Goal: Task Accomplishment & Management: Complete application form

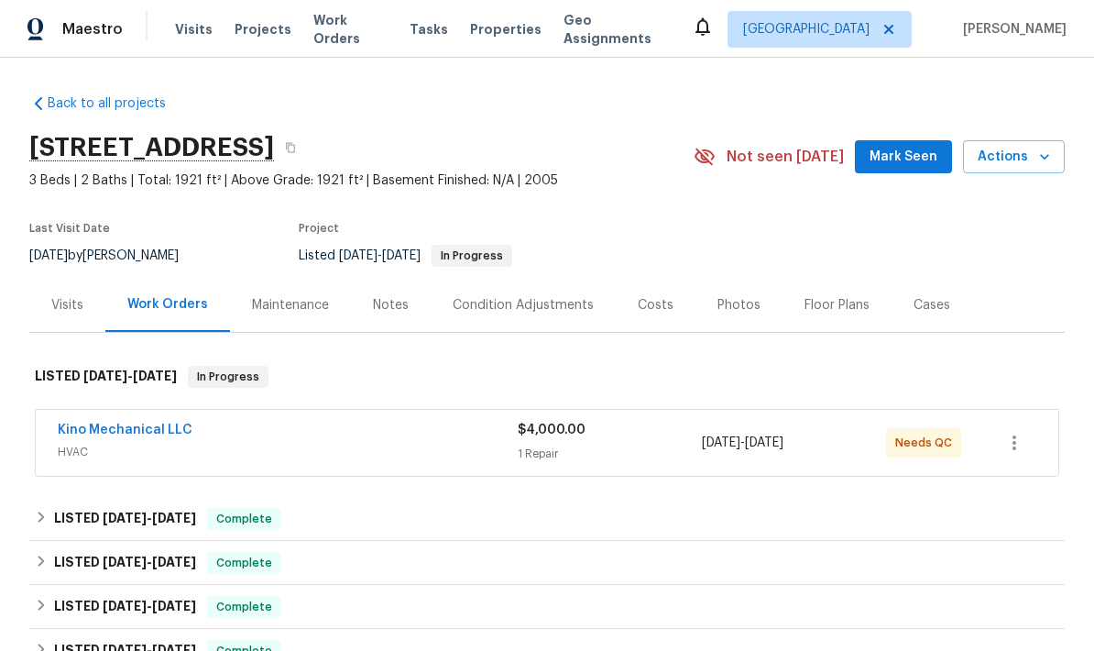
click at [569, 433] on span "$4,000.00" at bounding box center [552, 429] width 68 height 13
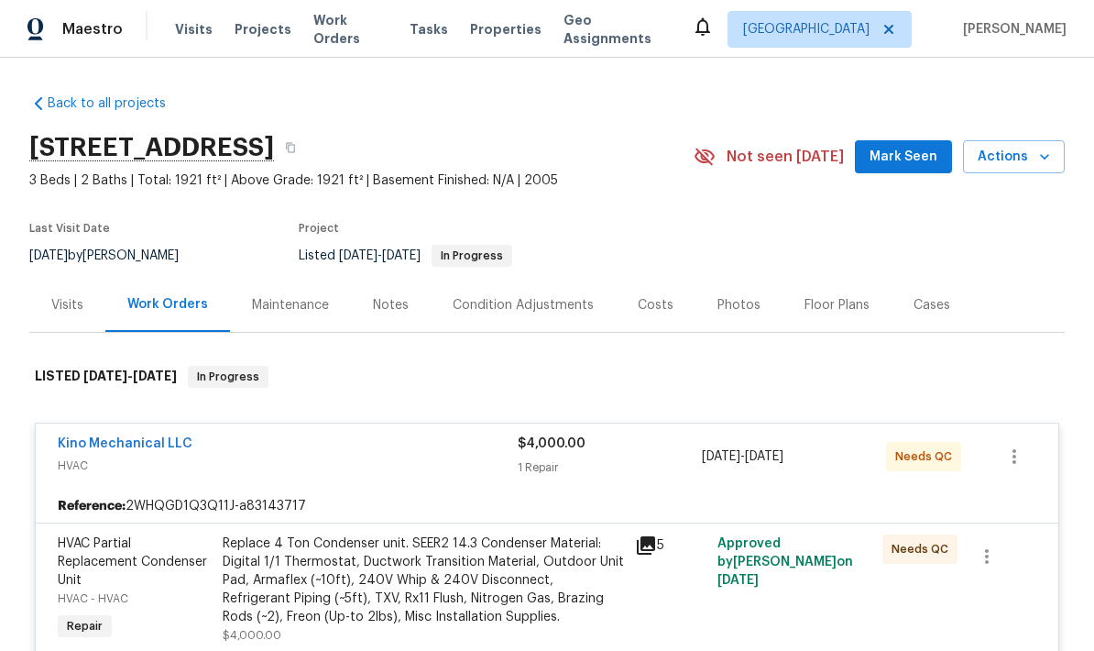
scroll to position [-1, 0]
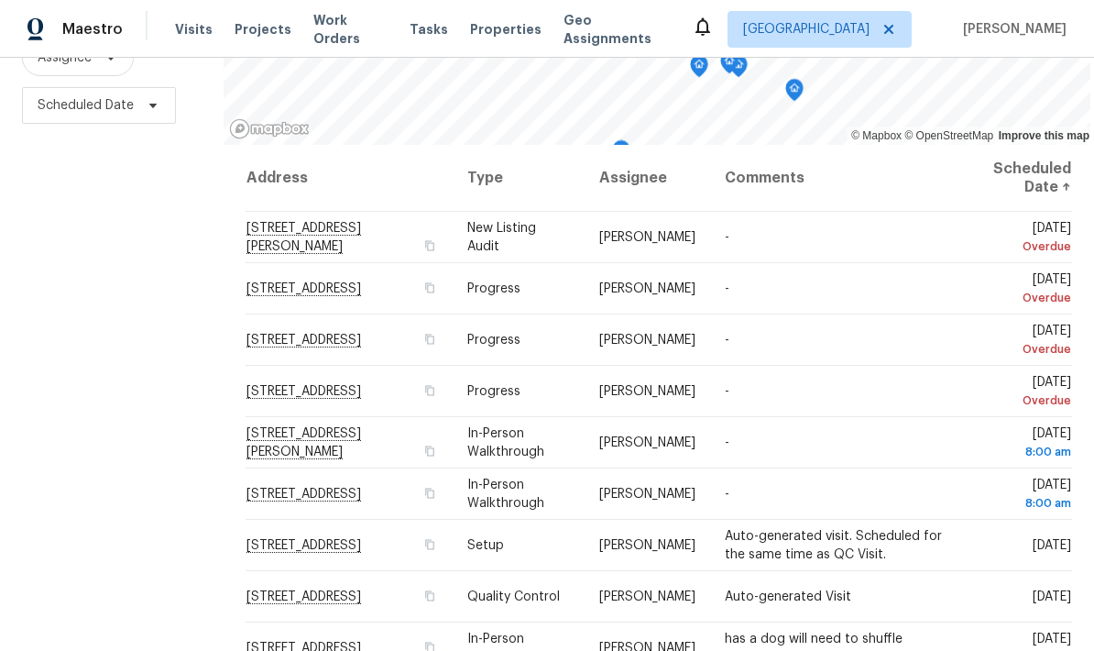
scroll to position [-2, 0]
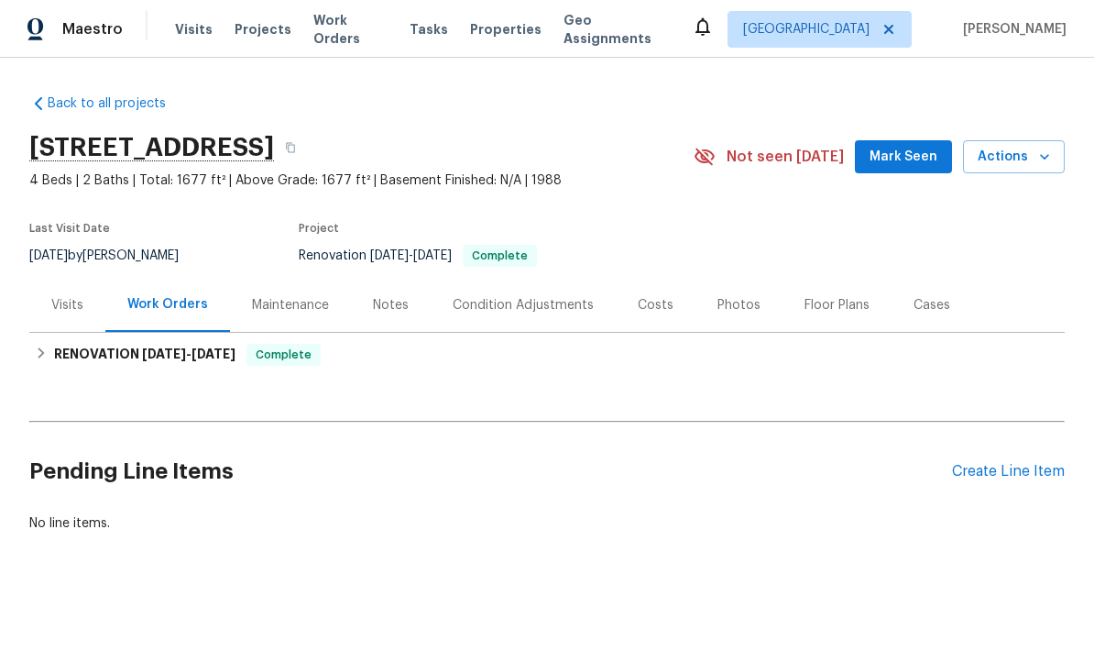
click at [730, 307] on div "Photos" at bounding box center [738, 305] width 43 height 18
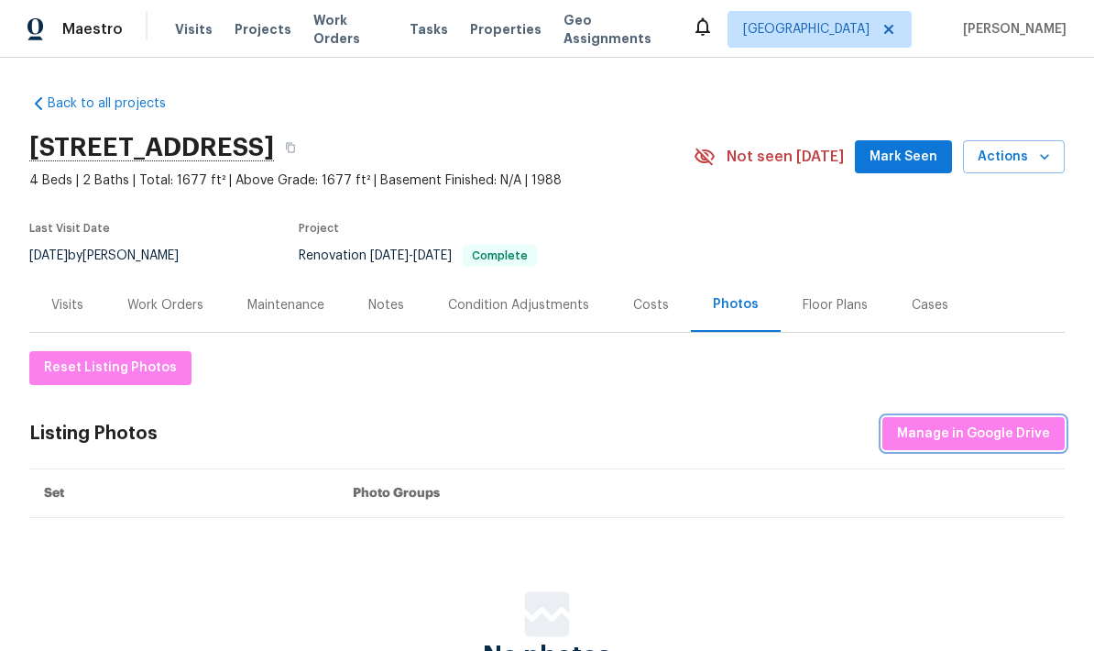
click at [994, 443] on span "Manage in Google Drive" at bounding box center [973, 433] width 153 height 23
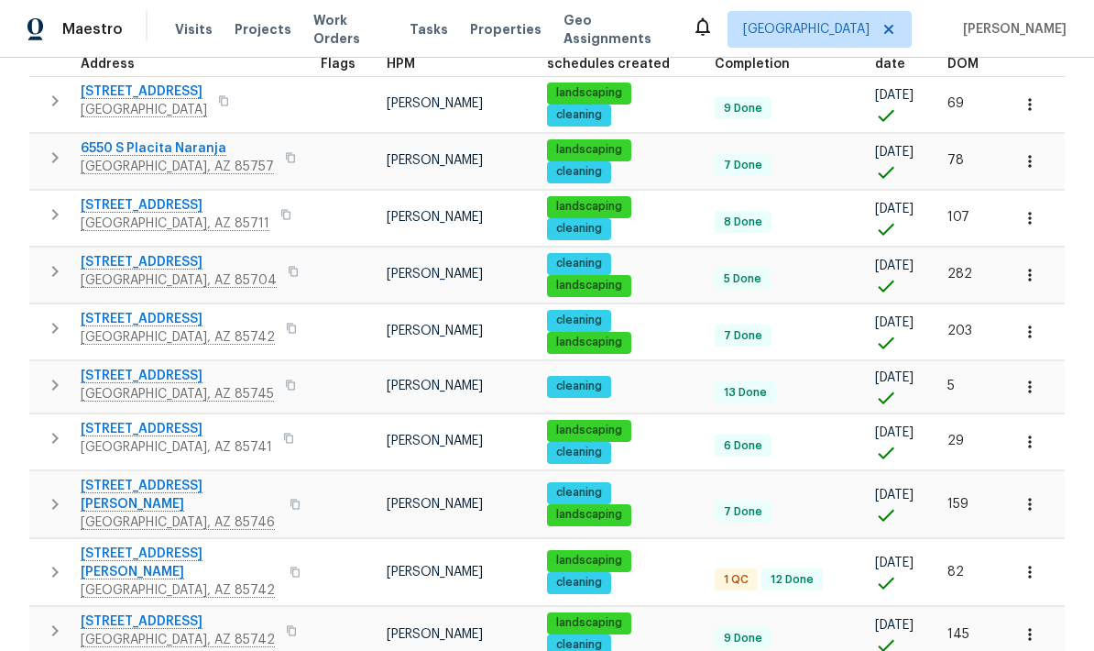
scroll to position [281, 0]
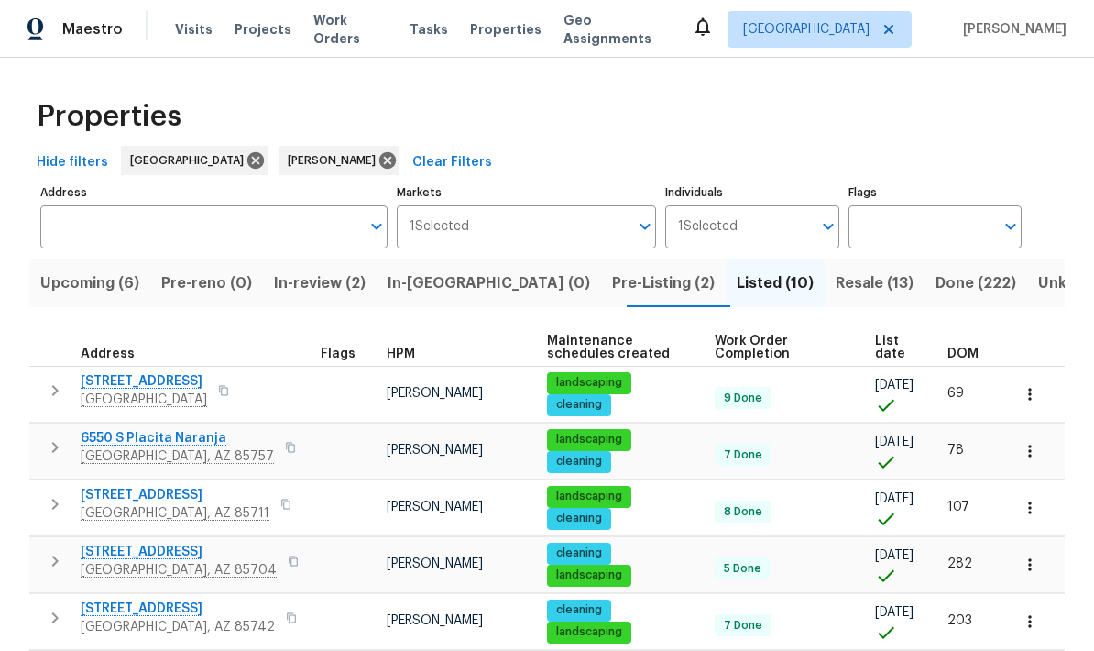
click at [836, 282] on span "Resale (13)" at bounding box center [875, 283] width 78 height 26
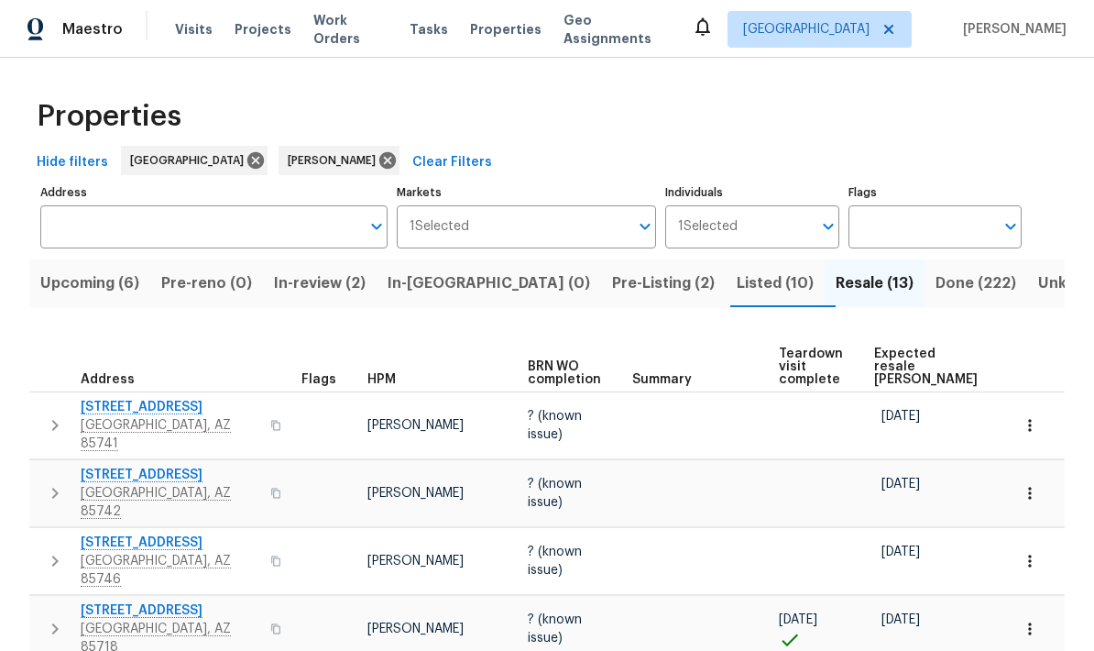
click at [899, 353] on span "Expected resale COE" at bounding box center [926, 366] width 104 height 38
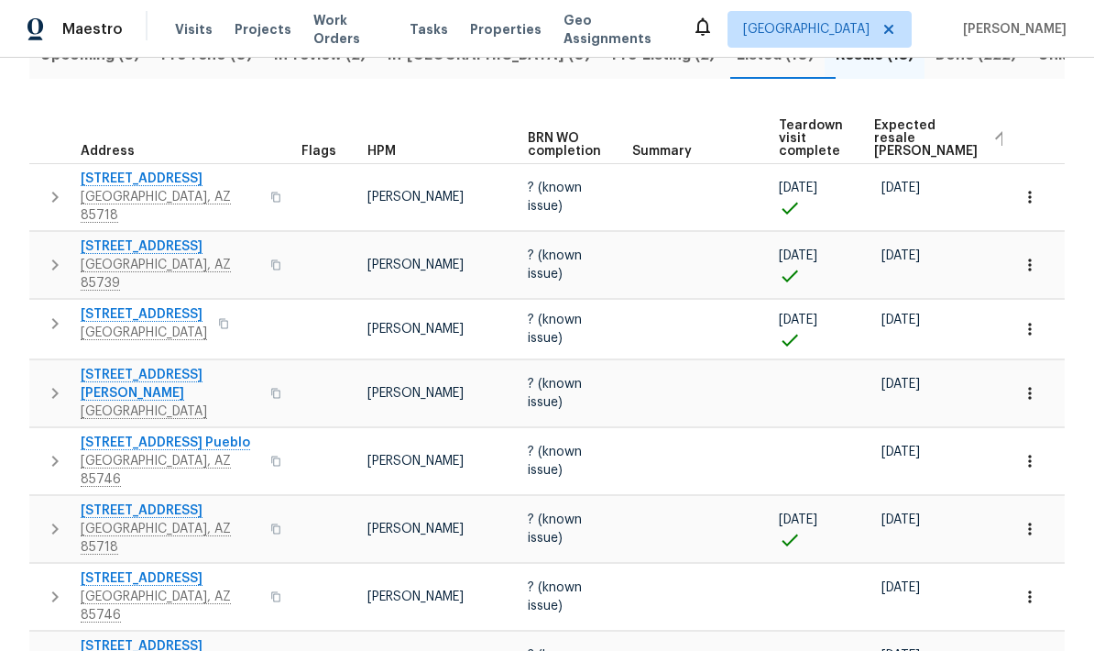
scroll to position [213, 0]
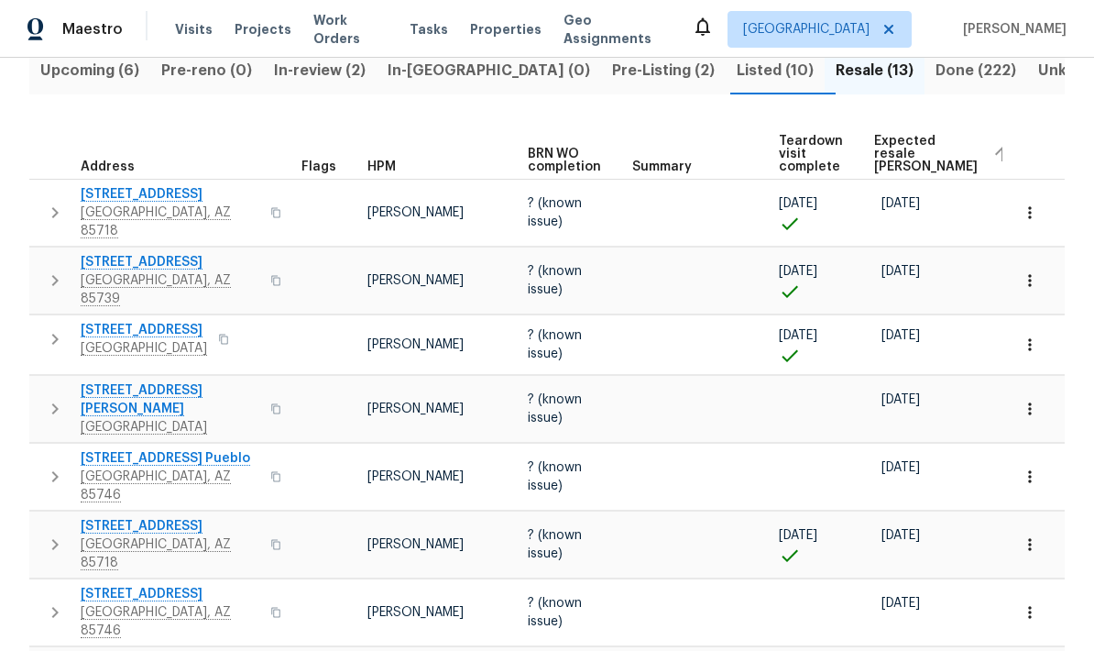
click at [54, 539] on icon "button" at bounding box center [55, 544] width 6 height 11
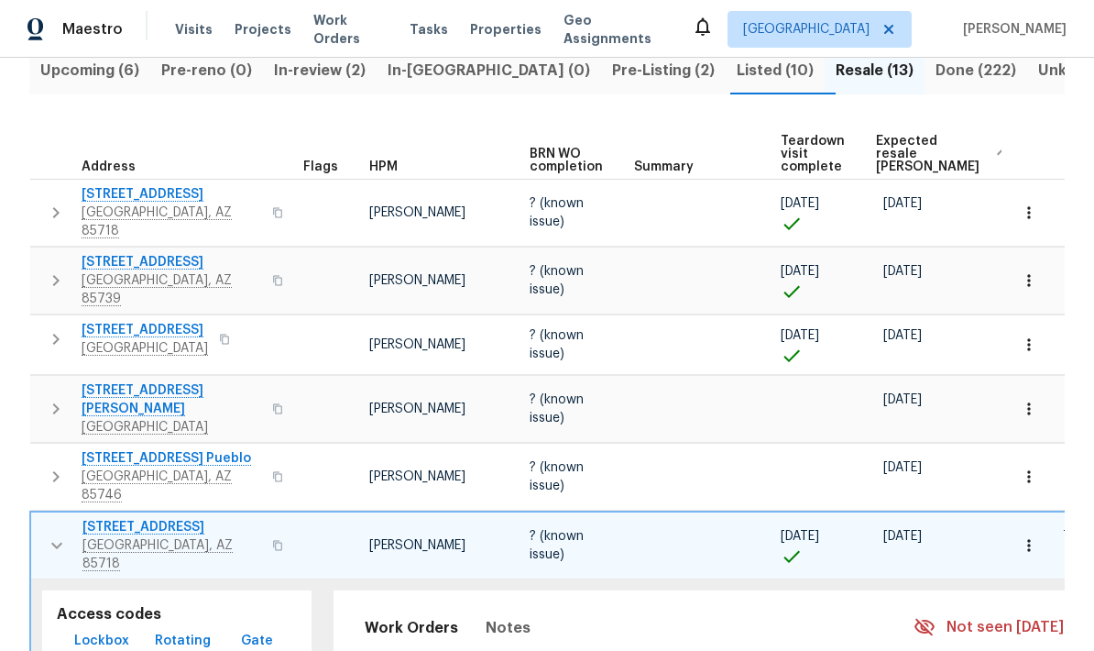
click at [1035, 536] on icon "button" at bounding box center [1029, 545] width 18 height 18
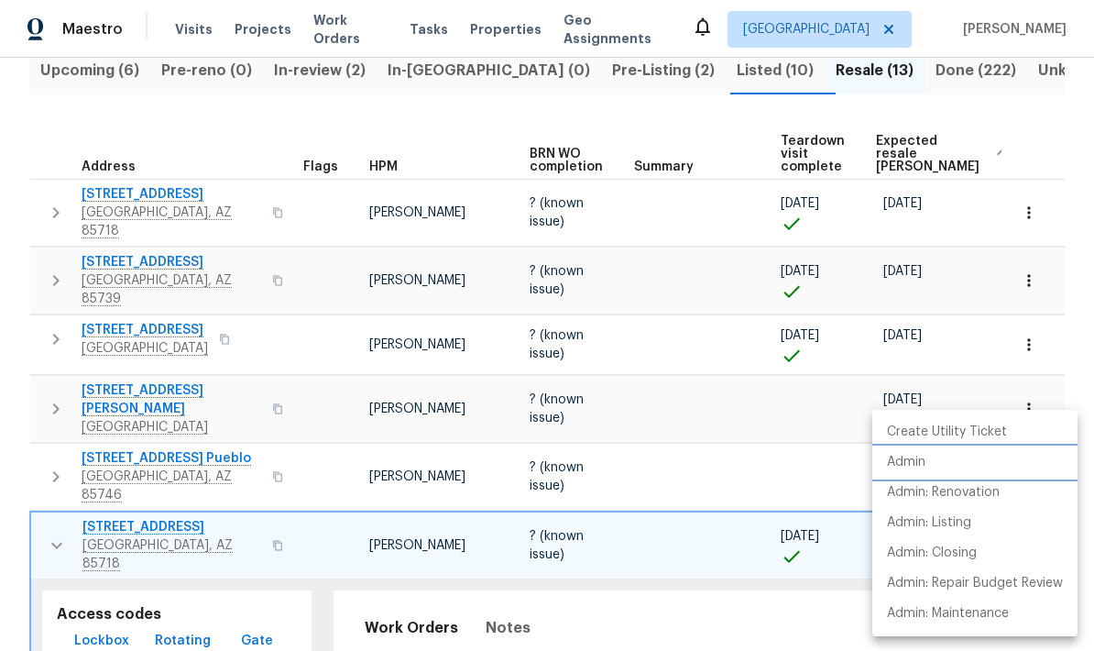
click at [938, 465] on li "Admin" at bounding box center [974, 462] width 205 height 30
click at [60, 528] on div at bounding box center [547, 325] width 1094 height 651
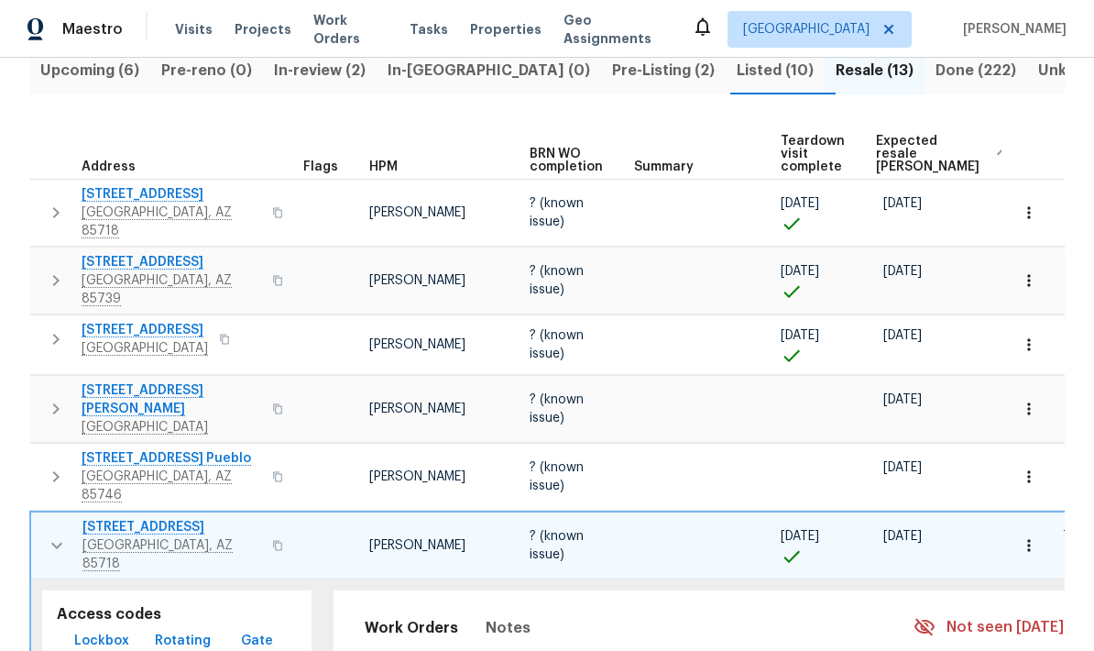
click at [56, 534] on icon "button" at bounding box center [57, 545] width 22 height 22
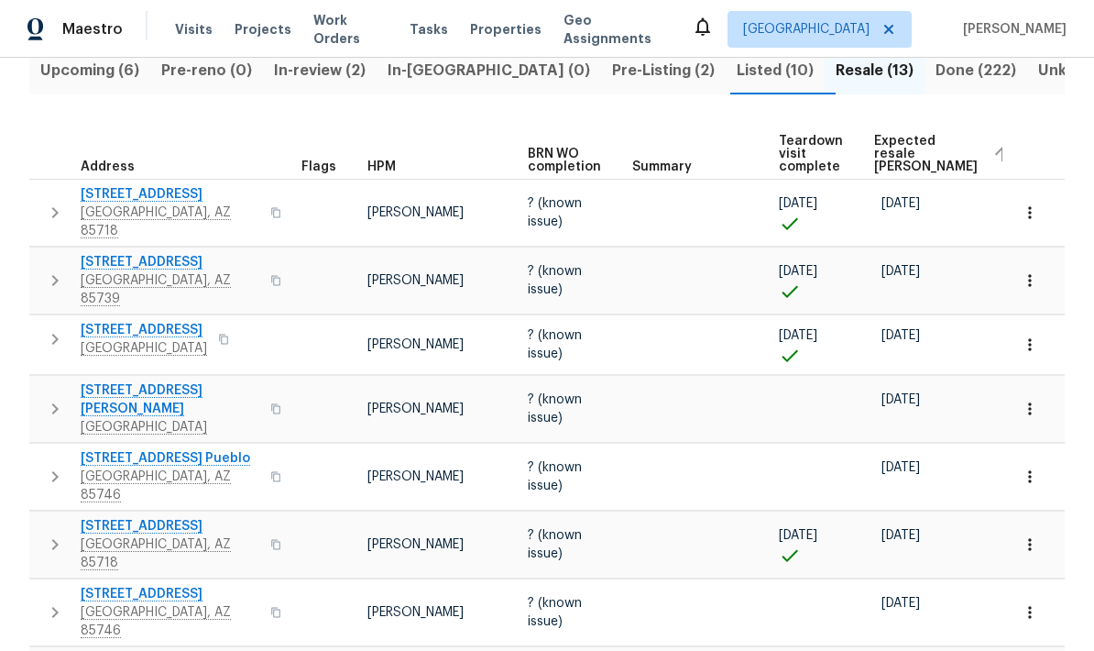
click at [1033, 208] on icon "button" at bounding box center [1030, 212] width 18 height 18
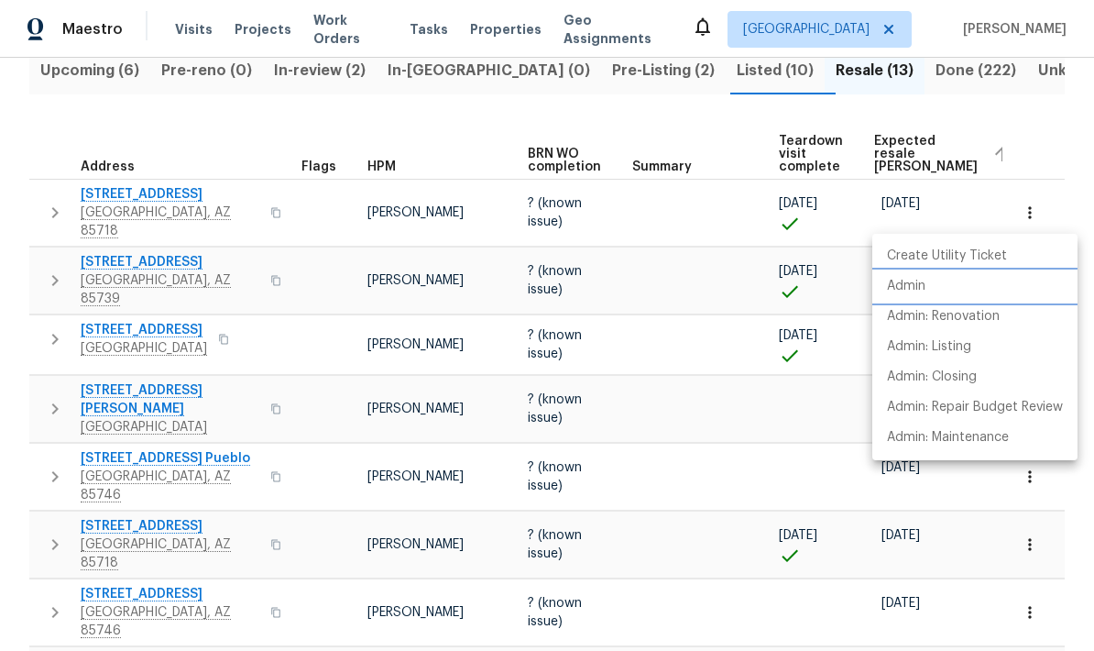
click at [941, 285] on li "Admin" at bounding box center [974, 286] width 205 height 30
click at [278, 530] on div at bounding box center [547, 325] width 1094 height 651
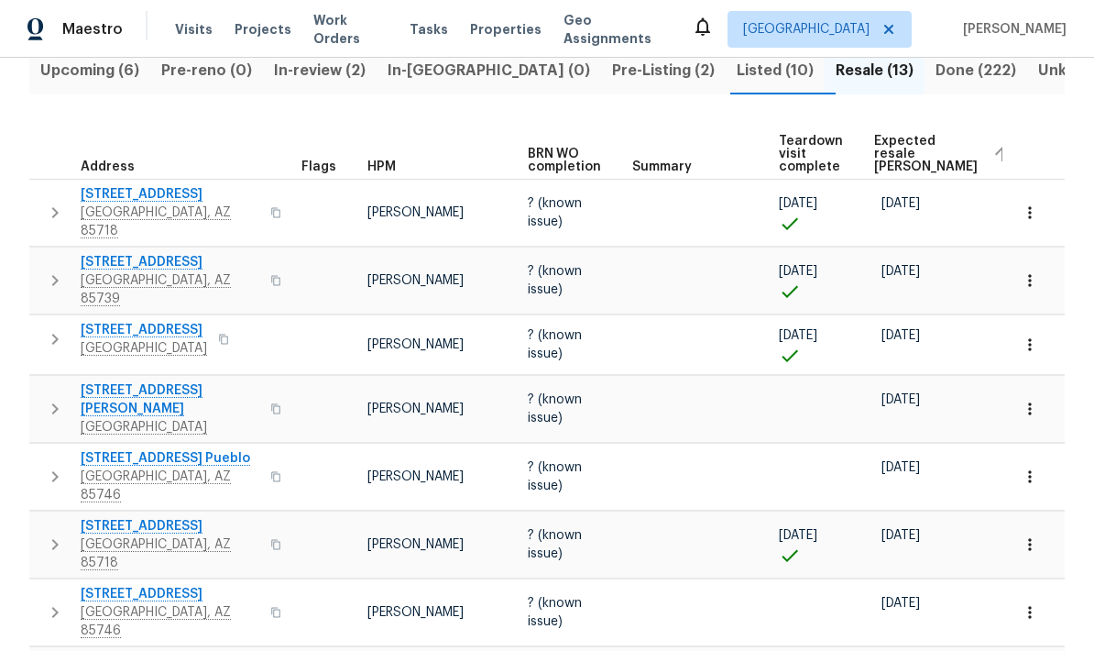
click at [286, 528] on button "button" at bounding box center [276, 544] width 22 height 44
click at [94, 77] on span "Upcoming (6)" at bounding box center [89, 71] width 99 height 26
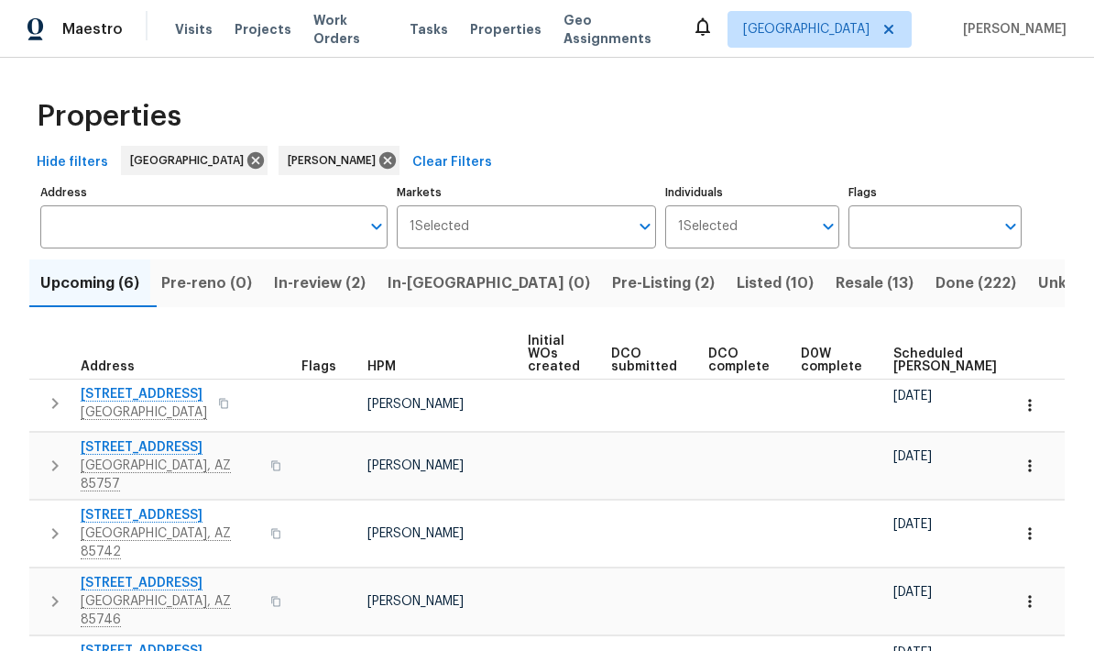
click at [916, 349] on span "Scheduled COE" at bounding box center [945, 360] width 104 height 26
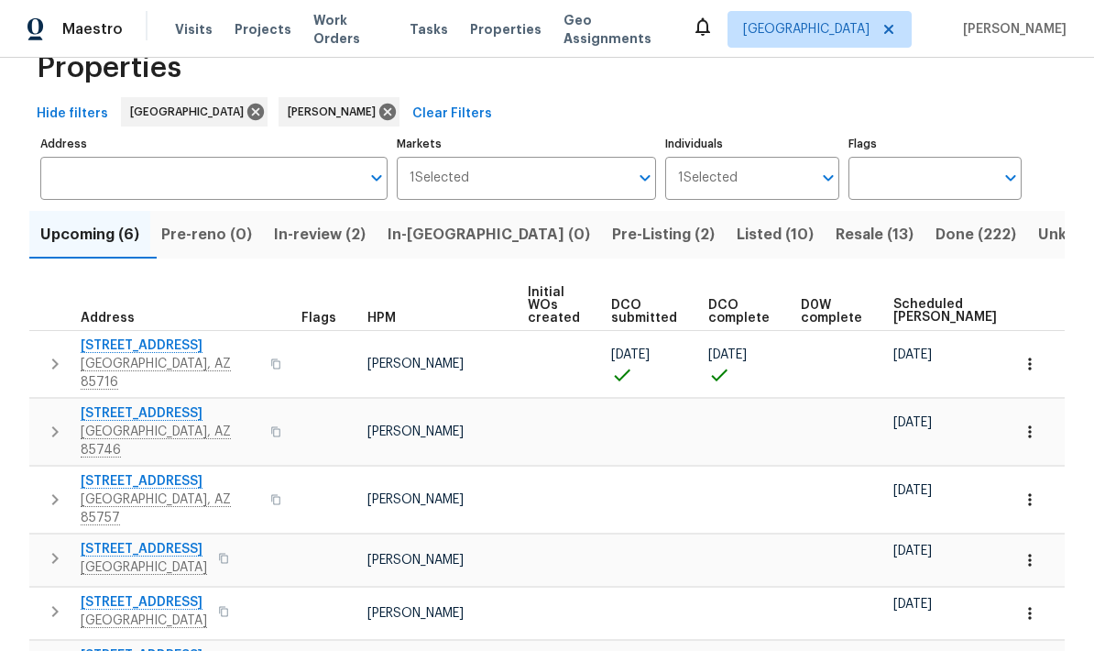
click at [270, 358] on icon "button" at bounding box center [275, 363] width 11 height 11
click at [1033, 355] on icon "button" at bounding box center [1030, 364] width 18 height 18
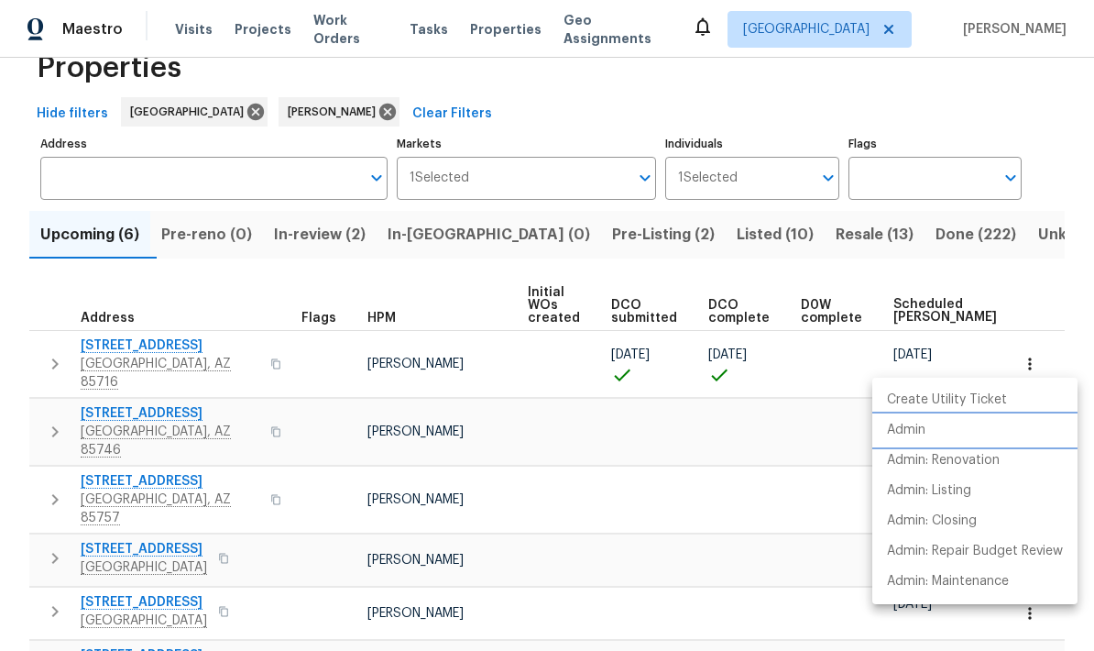
click at [921, 434] on p "Admin" at bounding box center [906, 430] width 38 height 19
click at [1010, 132] on div at bounding box center [547, 325] width 1094 height 651
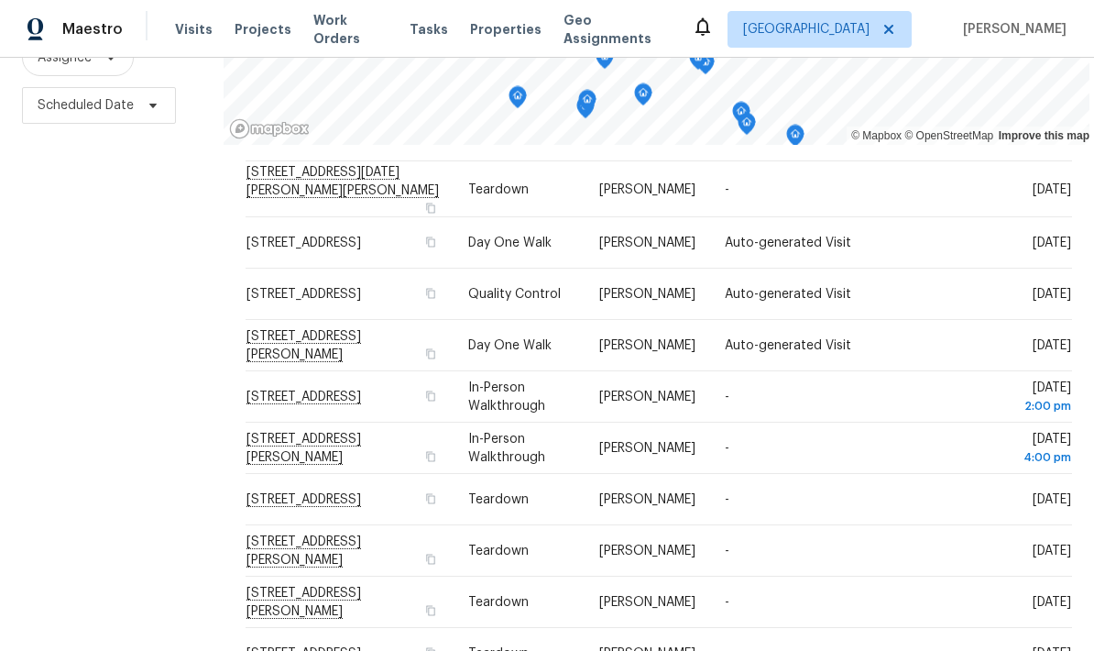
scroll to position [954, 0]
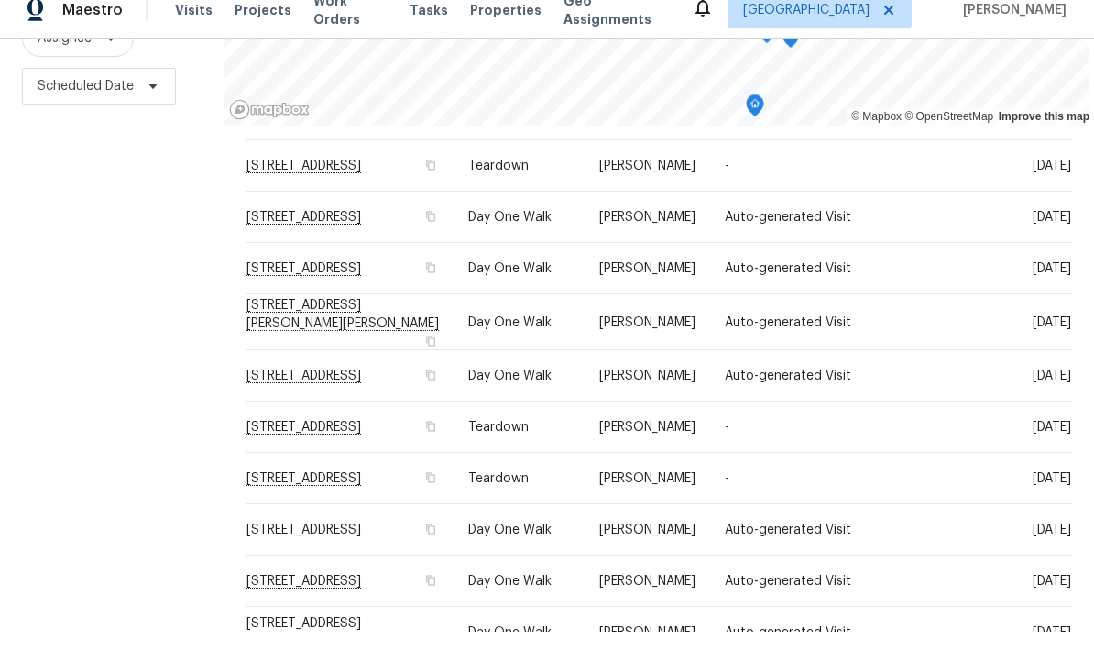
scroll to position [563, 0]
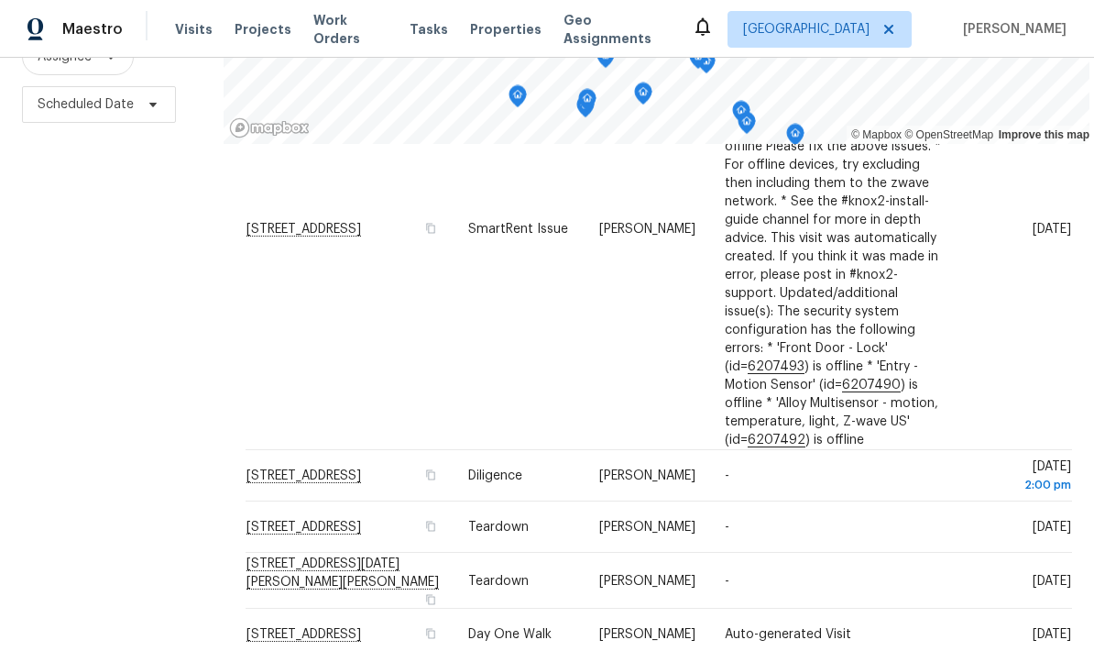
scroll to position [243, 0]
click at [0, 0] on icon at bounding box center [0, 0] width 0 height 0
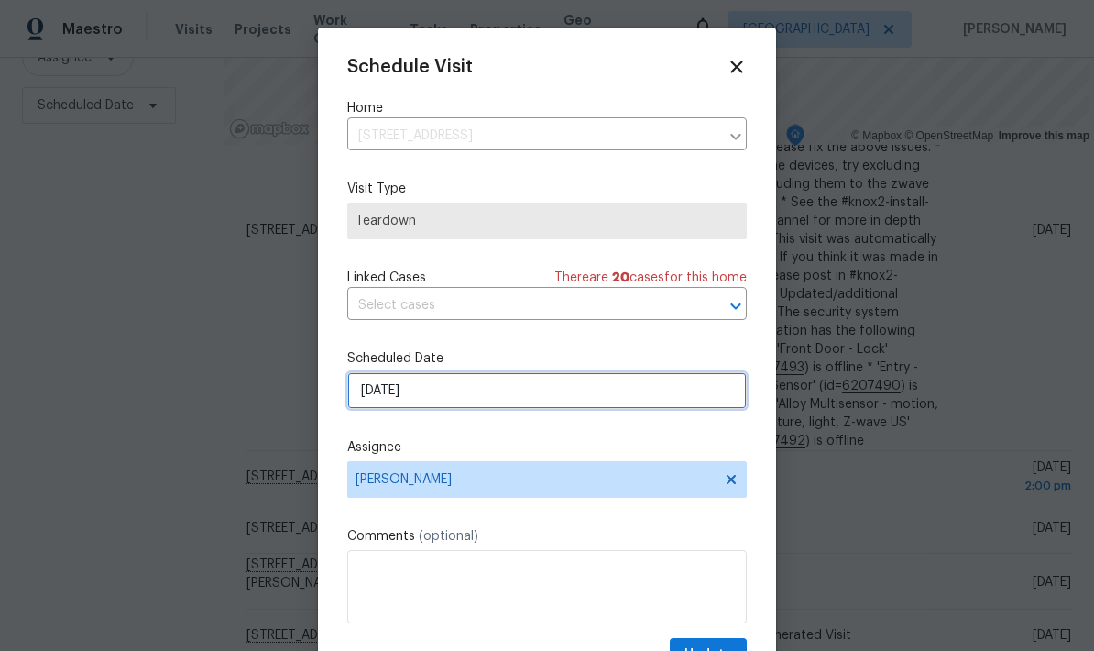
click at [557, 399] on input "8/21/2025" at bounding box center [546, 390] width 399 height 37
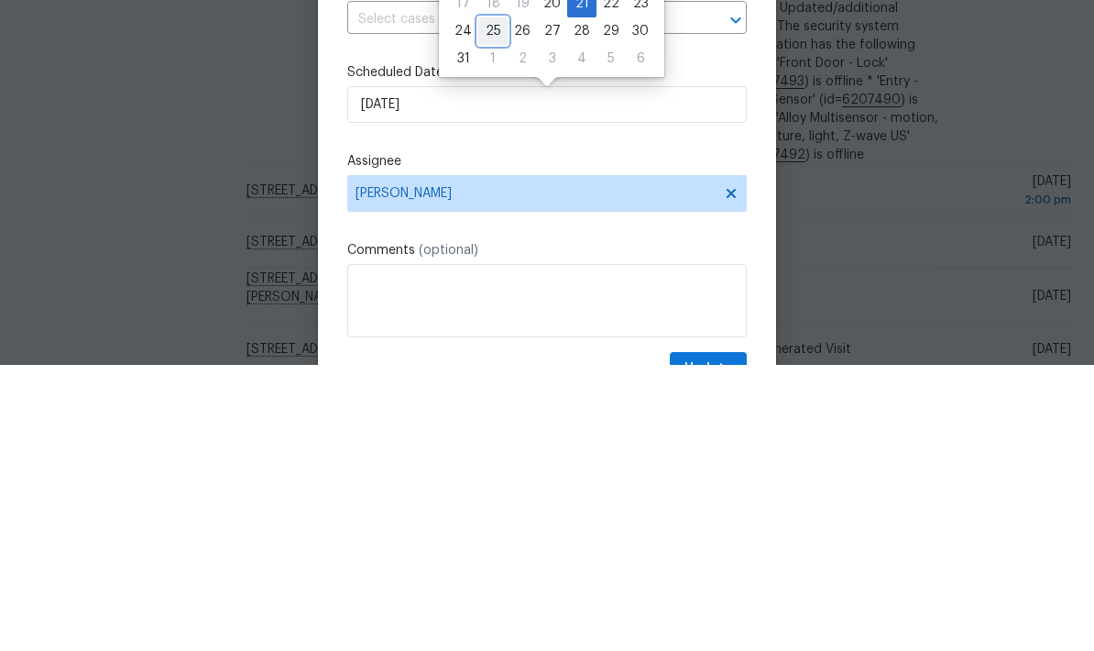
click at [492, 304] on div "25" at bounding box center [492, 317] width 29 height 26
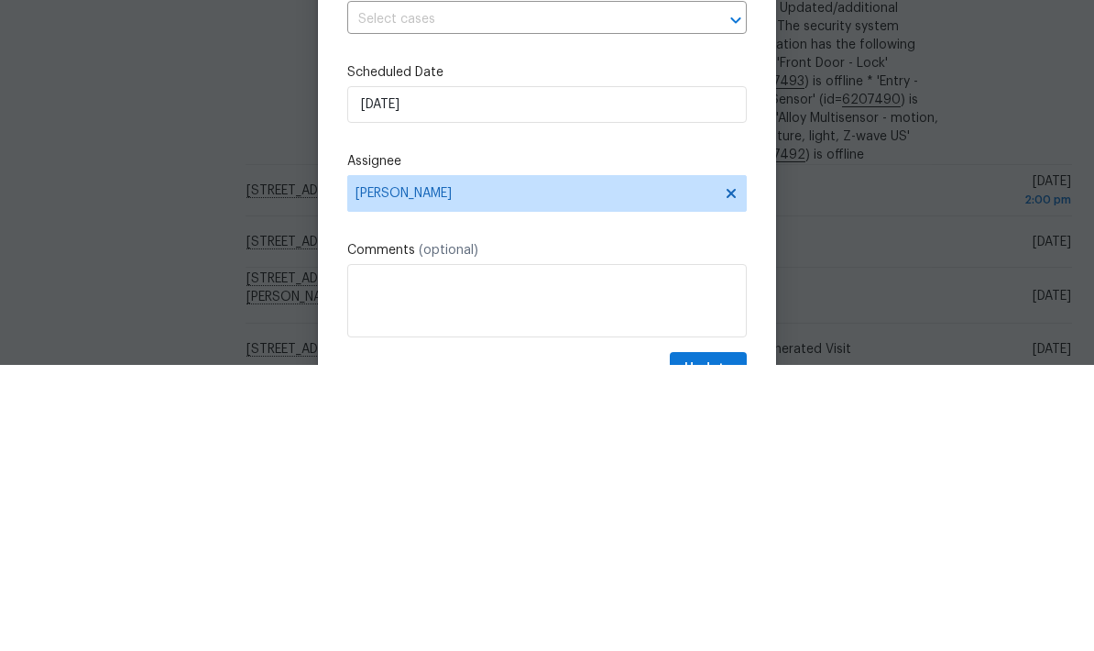
type input "8/25/2025"
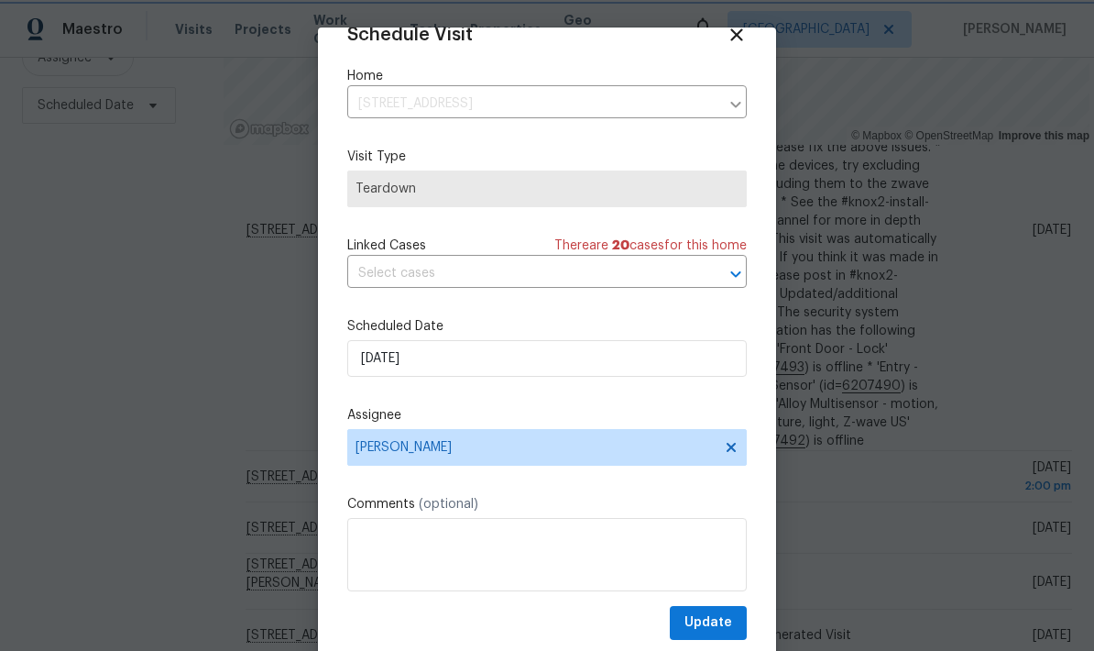
scroll to position [36, 0]
click at [727, 624] on span "Update" at bounding box center [708, 622] width 48 height 23
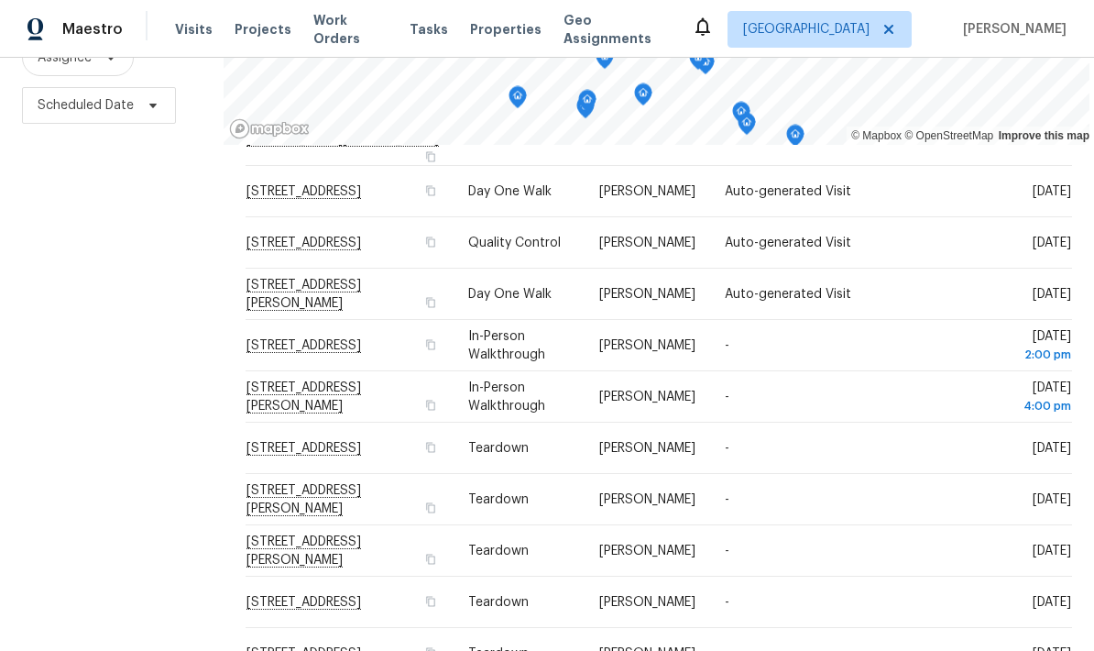
scroll to position [954, 0]
click at [0, 0] on icon at bounding box center [0, 0] width 0 height 0
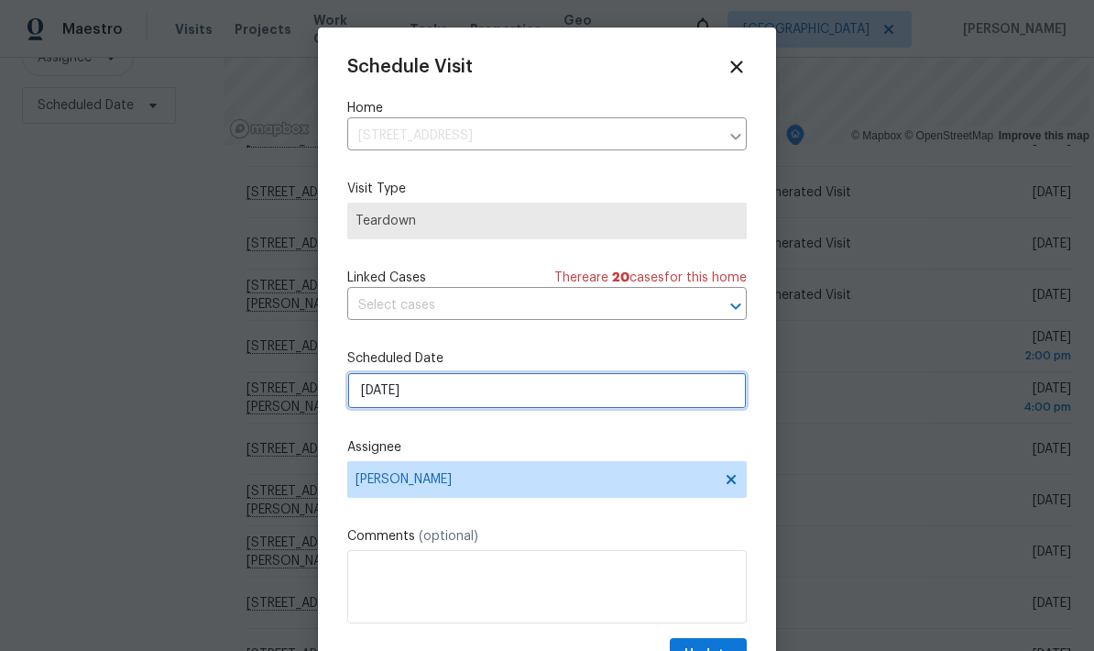
click at [561, 407] on input "8/25/2025" at bounding box center [546, 390] width 399 height 37
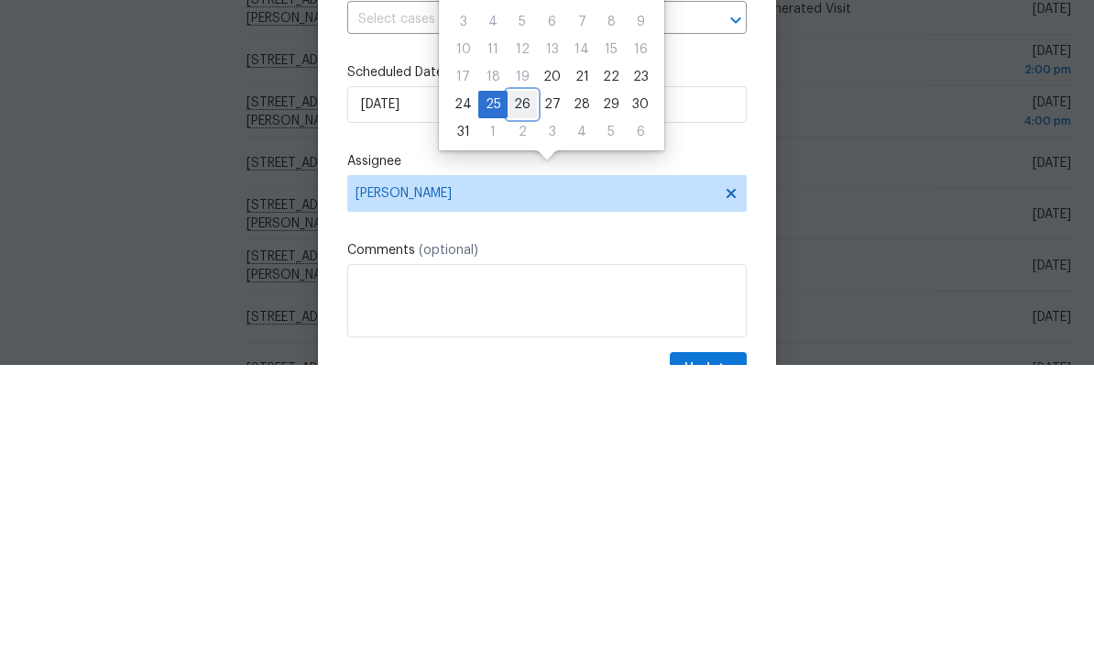
click at [519, 377] on div "26" at bounding box center [522, 390] width 29 height 26
type input "8/26/2025"
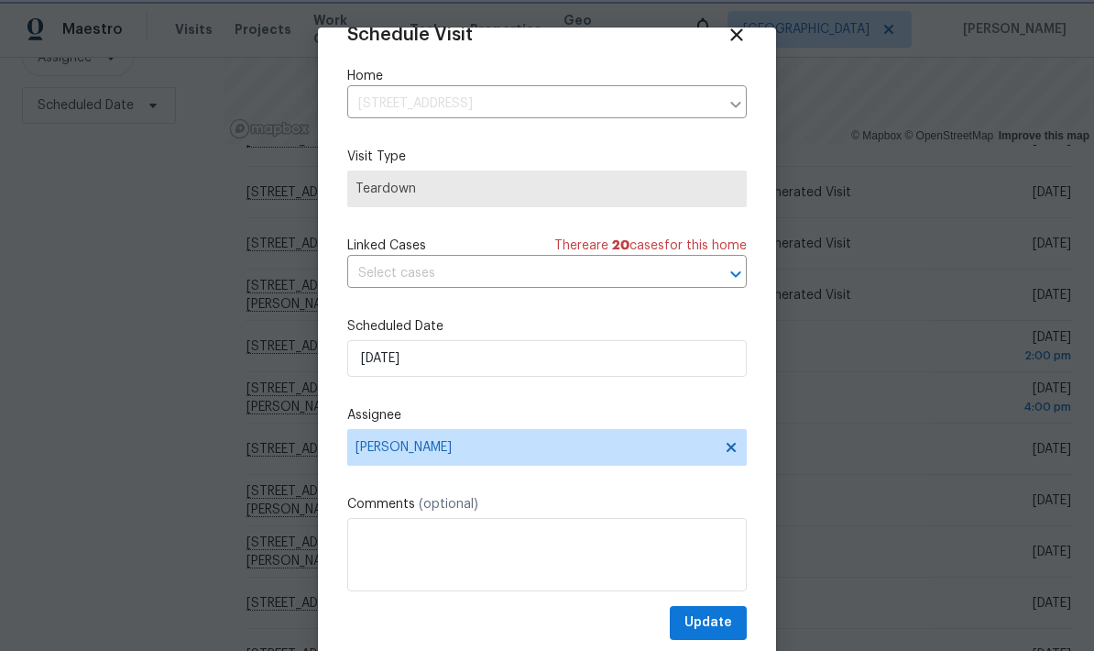
scroll to position [36, 0]
click at [726, 620] on span "Update" at bounding box center [708, 622] width 48 height 23
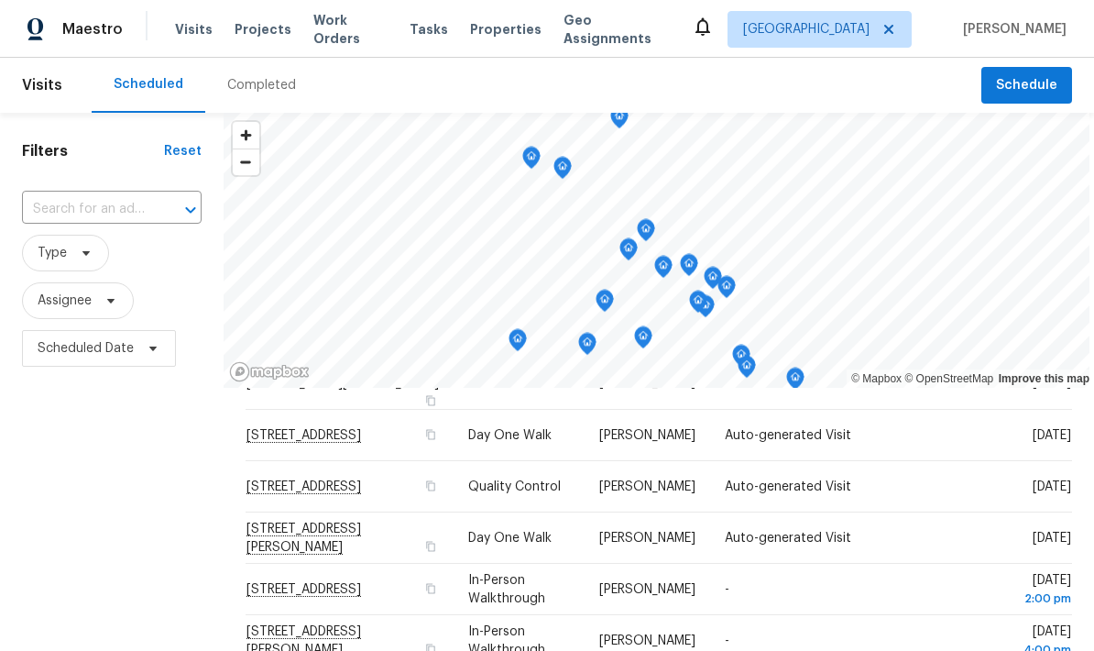
scroll to position [-2, 0]
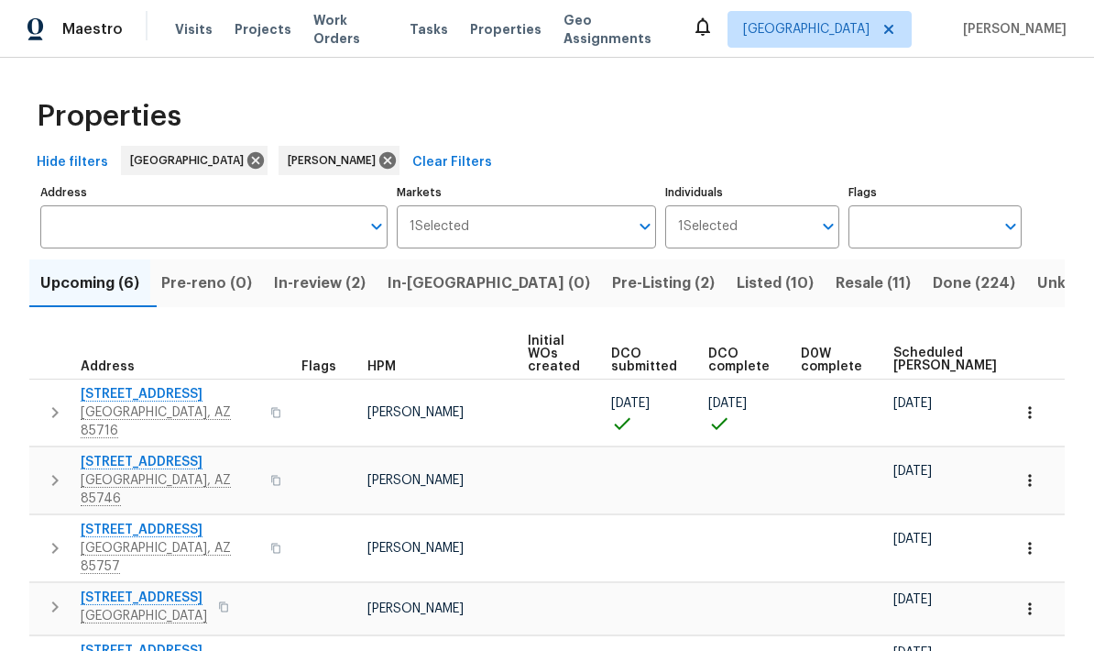
click at [836, 290] on span "Resale (11)" at bounding box center [873, 283] width 75 height 26
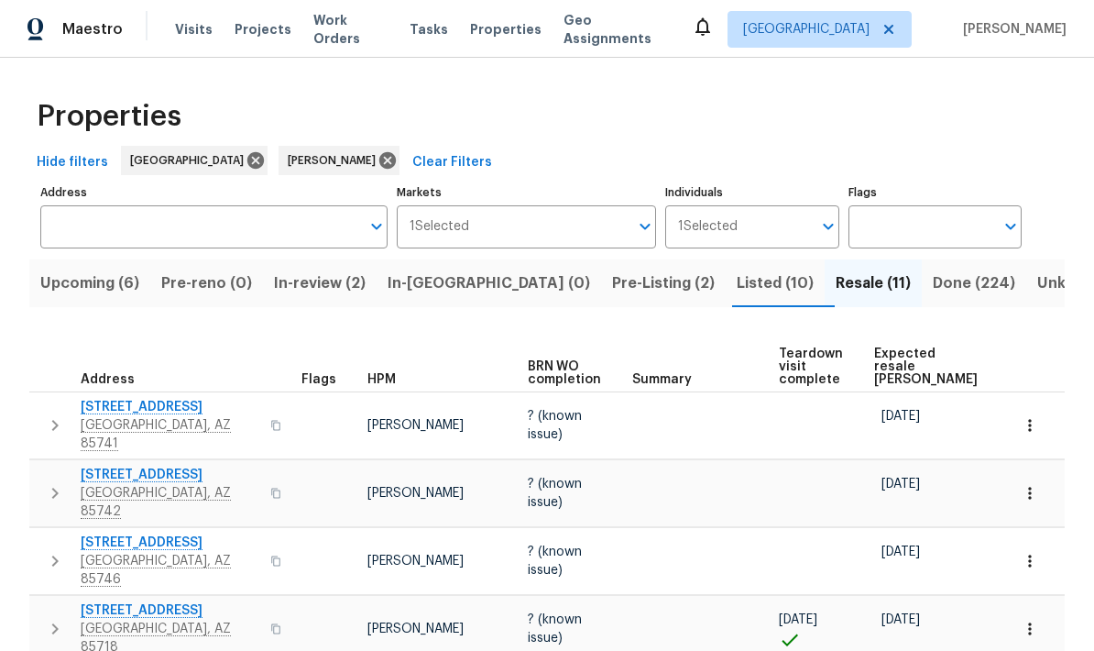
click at [891, 365] on span "Expected resale COE" at bounding box center [926, 366] width 104 height 38
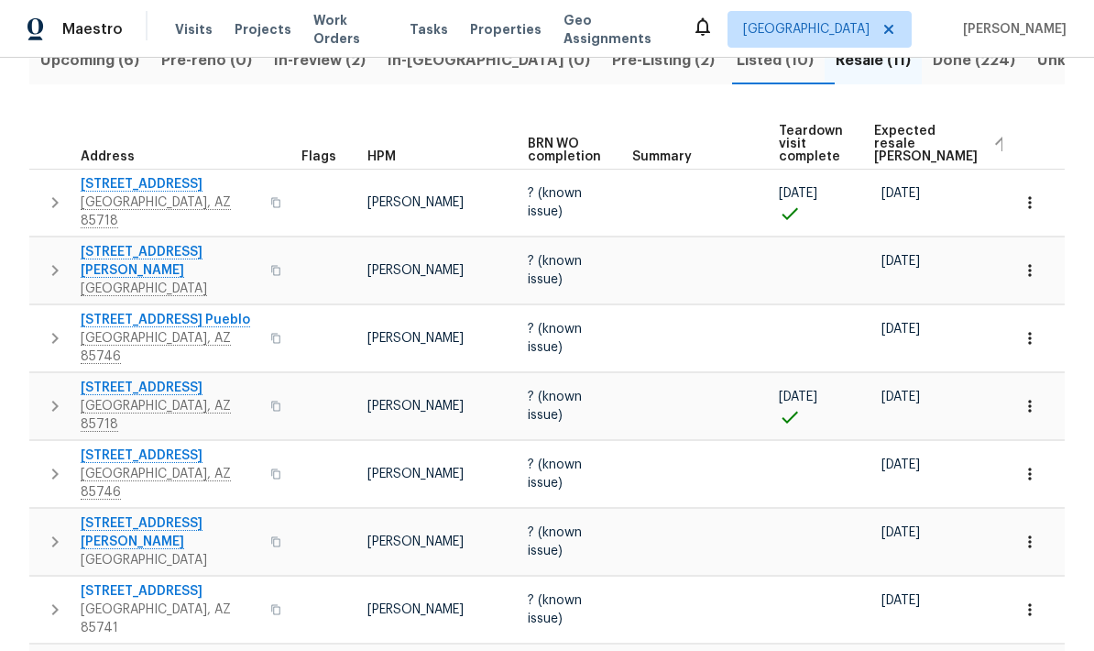
scroll to position [215, 0]
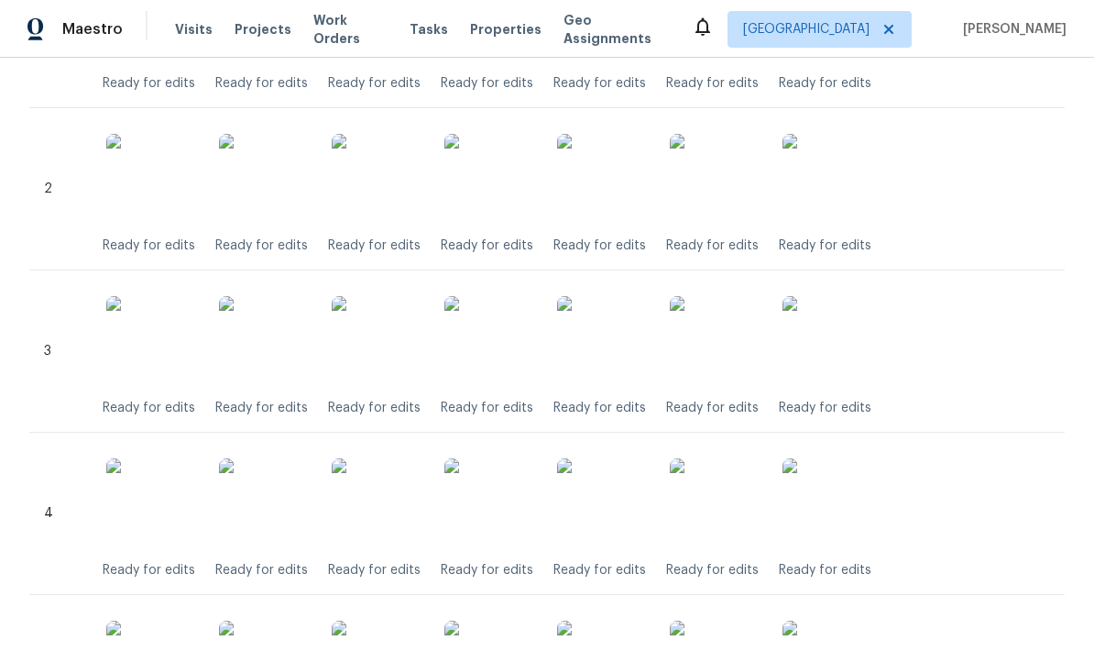
scroll to position [344, 0]
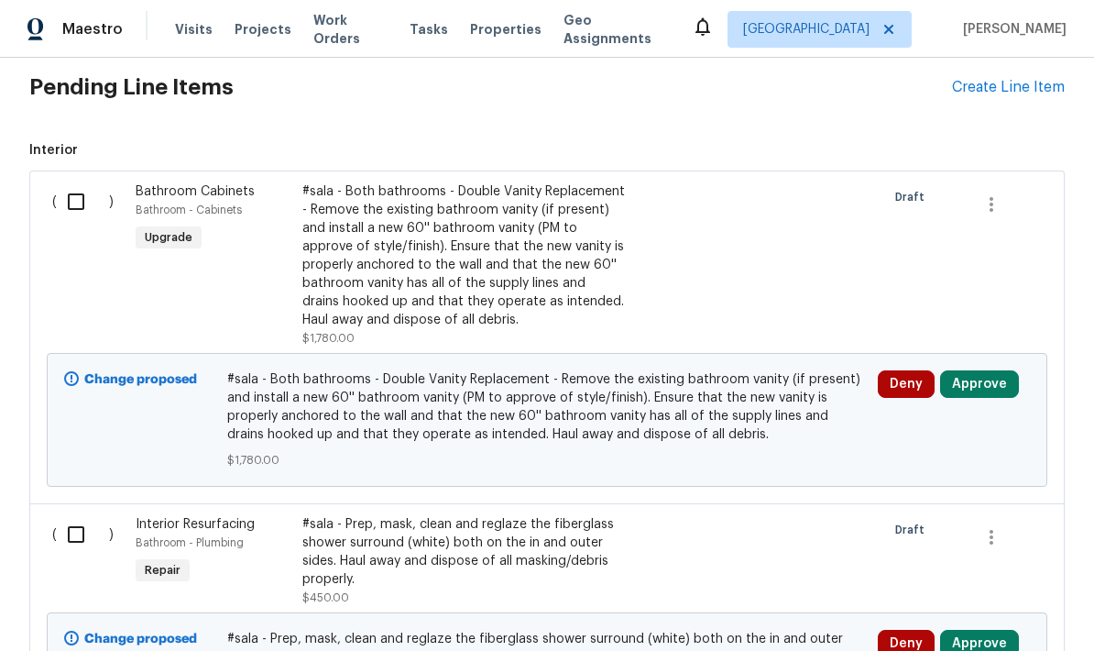
scroll to position [440, 0]
click at [996, 94] on div "Create Line Item" at bounding box center [1008, 88] width 113 height 17
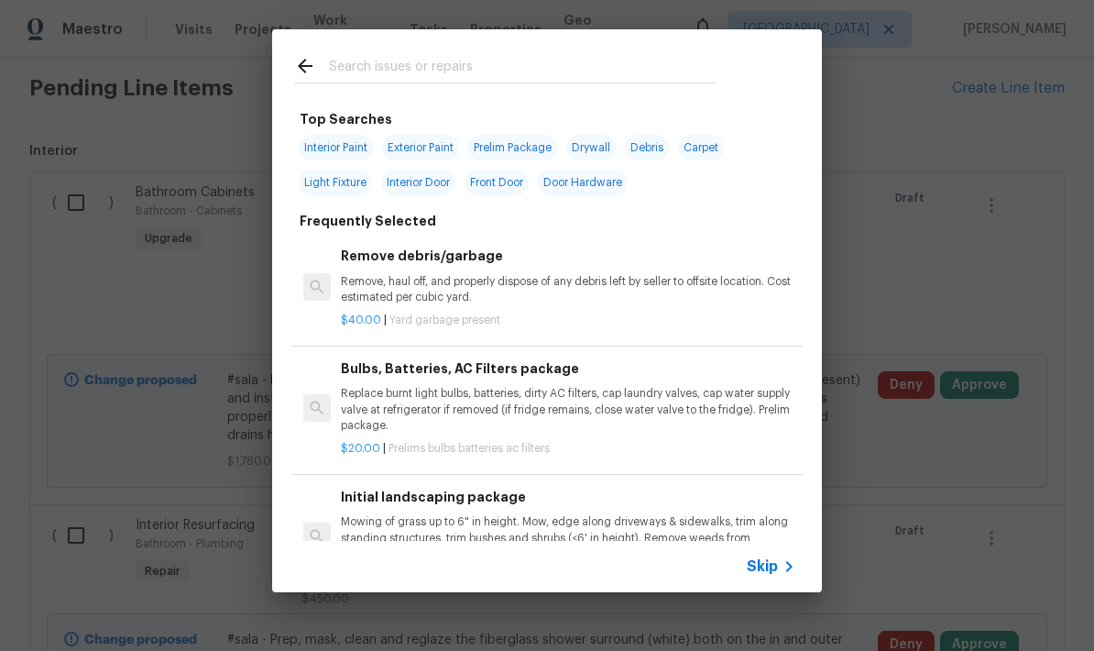
click at [558, 71] on input "text" at bounding box center [523, 68] width 388 height 27
type input "Odor"
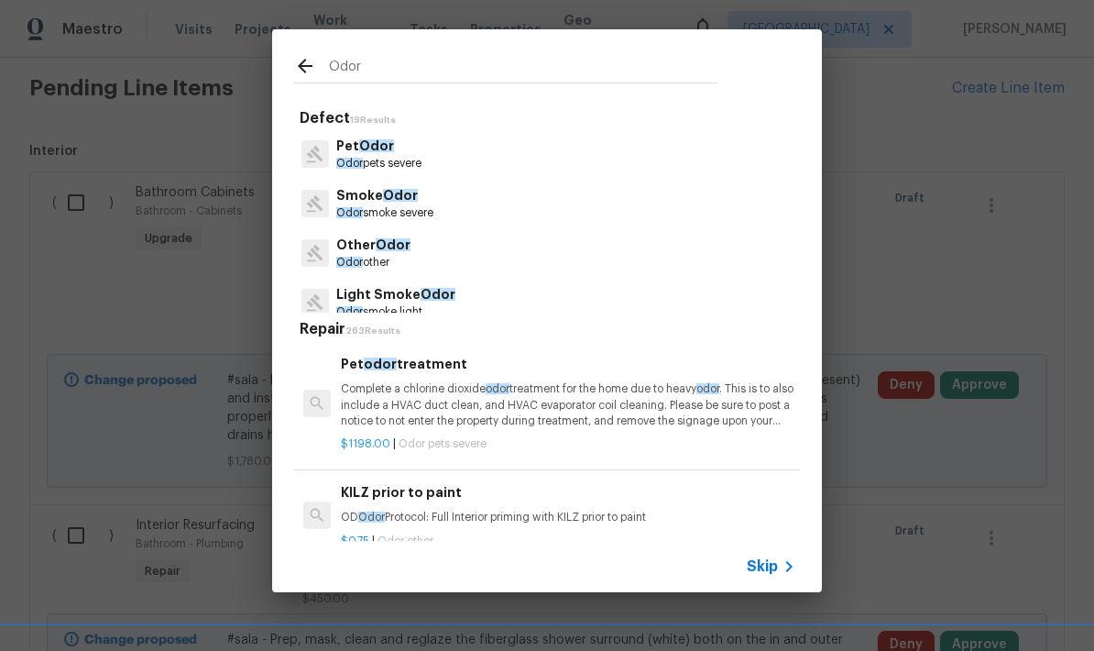
click at [399, 157] on p "Odor pets severe" at bounding box center [378, 164] width 85 height 16
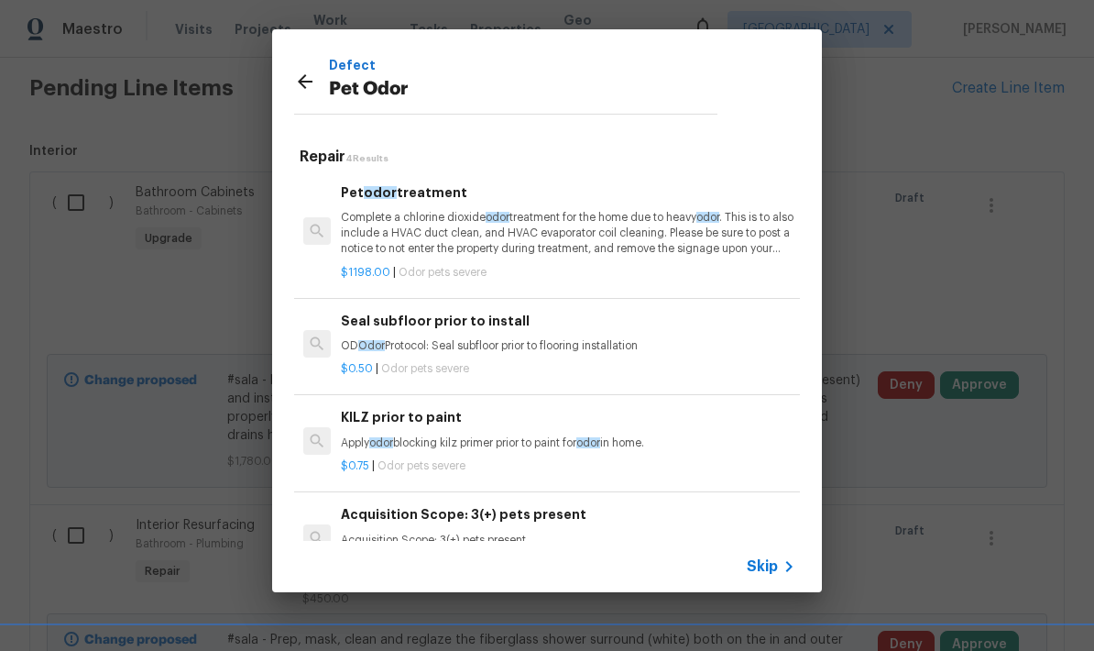
click at [587, 235] on p "Complete a chlorine dioxide odor treatment for the home due to heavy odor . Thi…" at bounding box center [568, 233] width 454 height 47
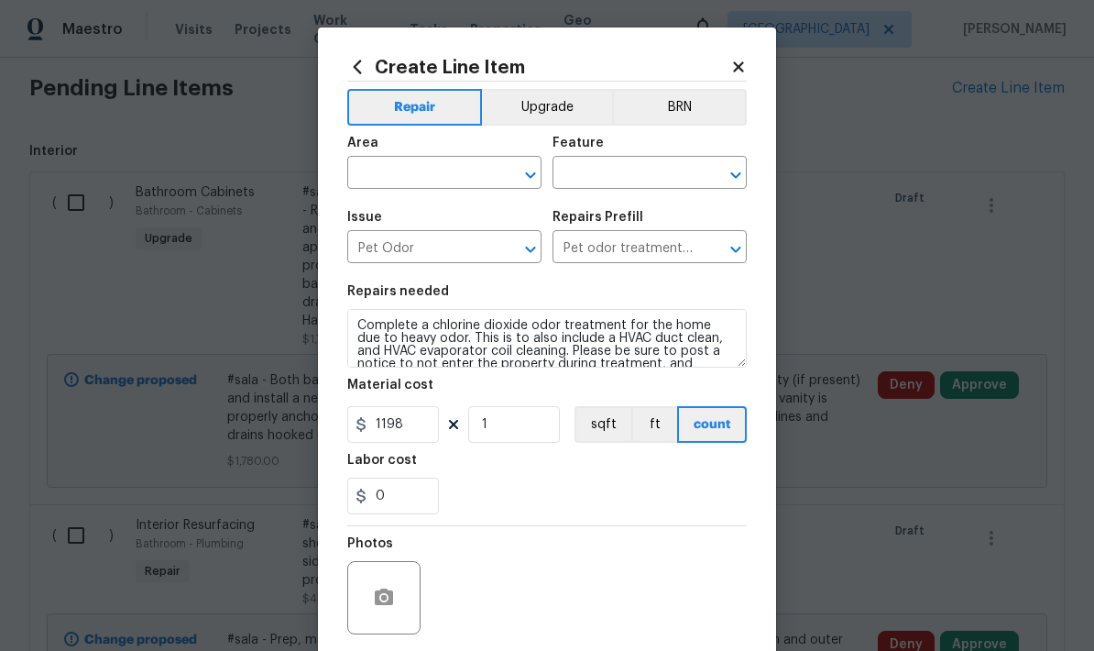
click at [391, 176] on input "text" at bounding box center [418, 174] width 143 height 28
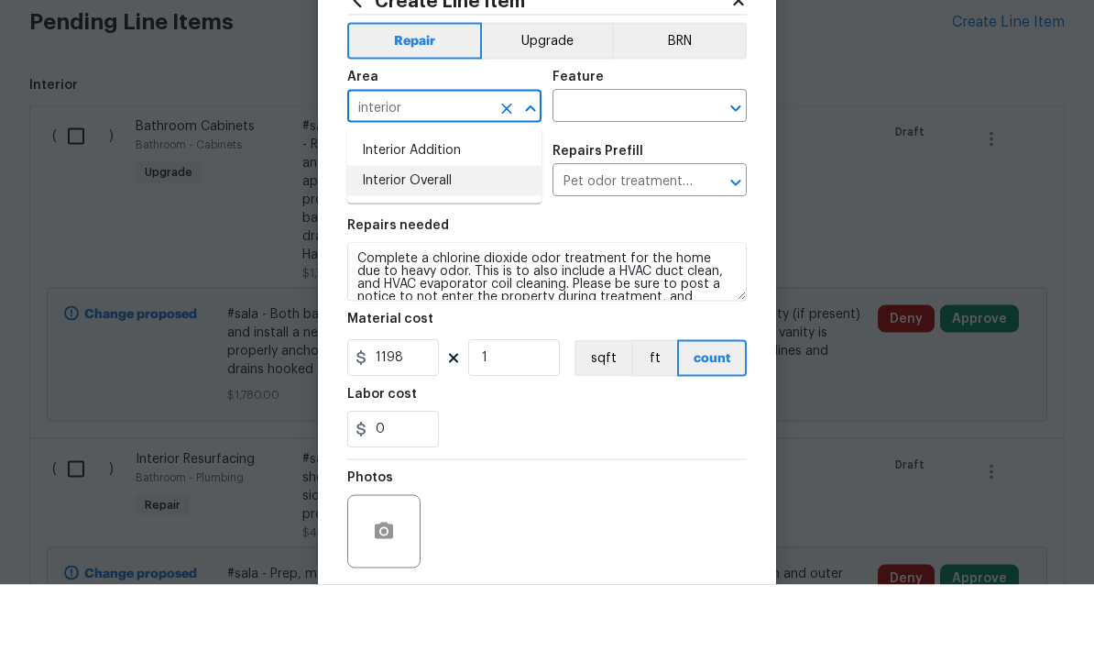
click at [380, 232] on li "Interior Overall" at bounding box center [444, 247] width 194 height 30
type input "Interior Overall"
click at [640, 160] on input "text" at bounding box center [623, 174] width 143 height 28
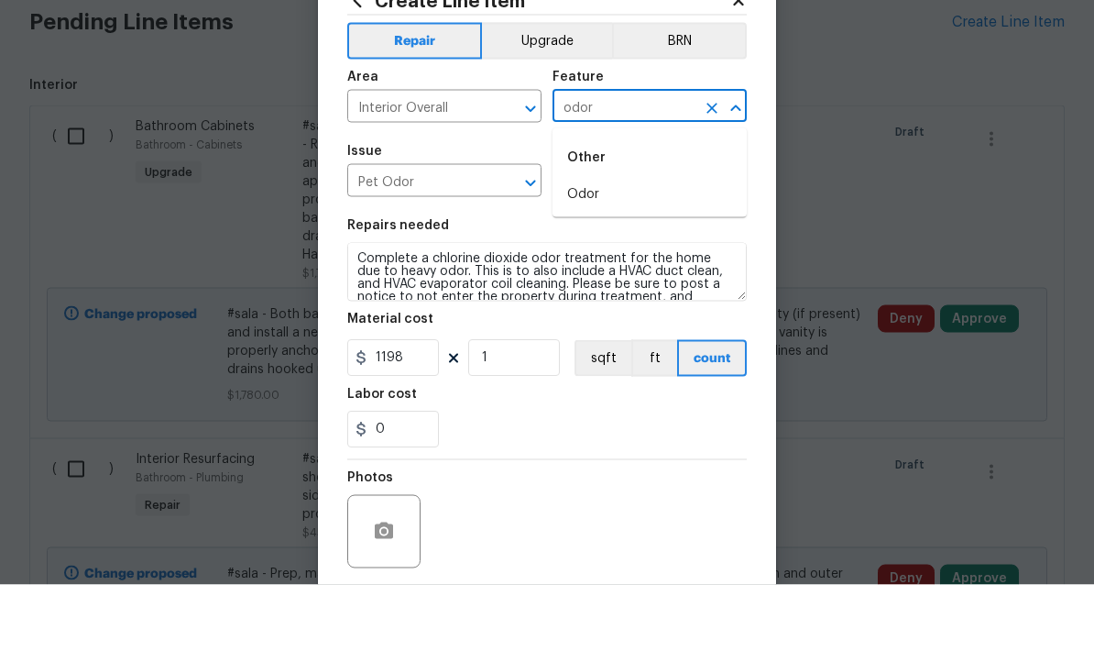
scroll to position [67, 0]
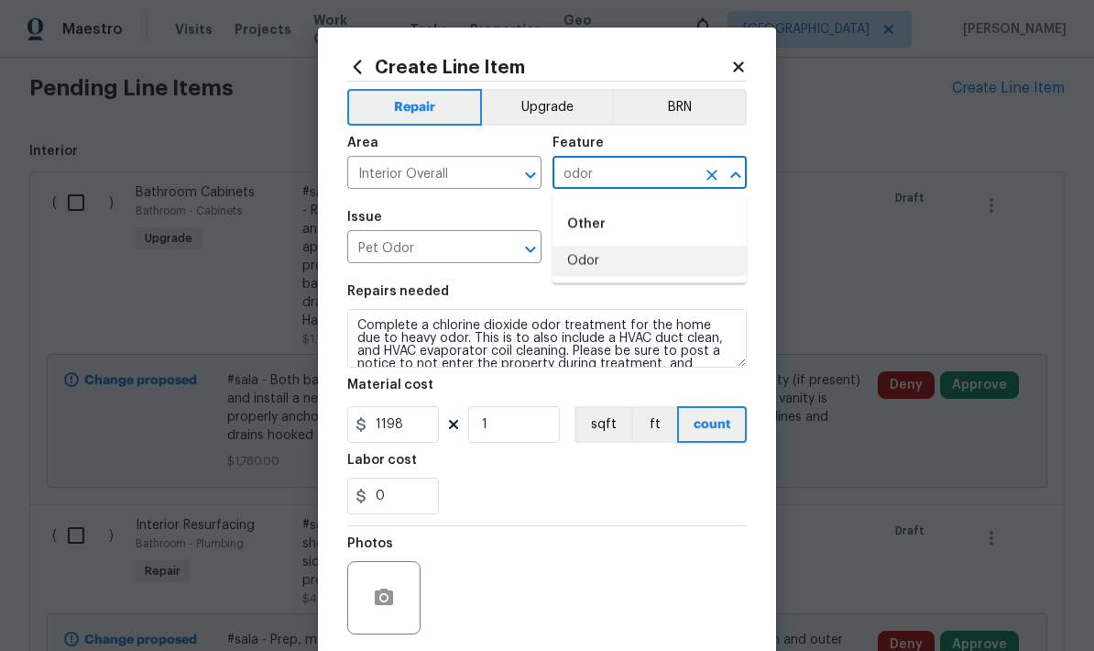
click at [596, 246] on li "Odor" at bounding box center [649, 261] width 194 height 30
type input "Odor"
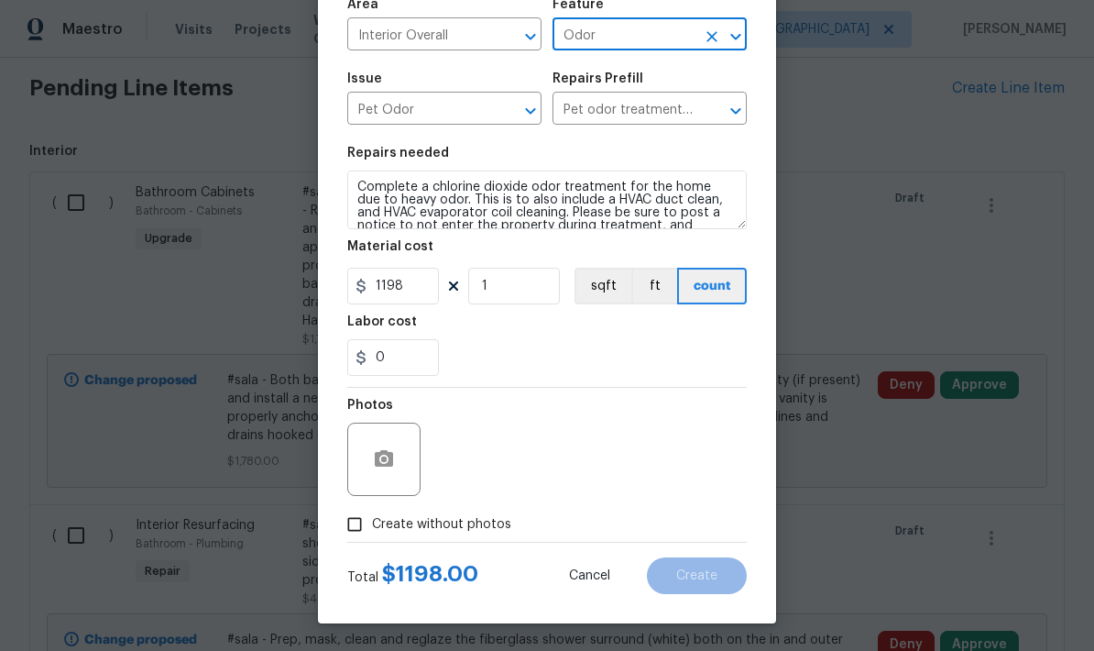
scroll to position [142, 0]
click at [356, 516] on input "Create without photos" at bounding box center [354, 524] width 35 height 35
checkbox input "true"
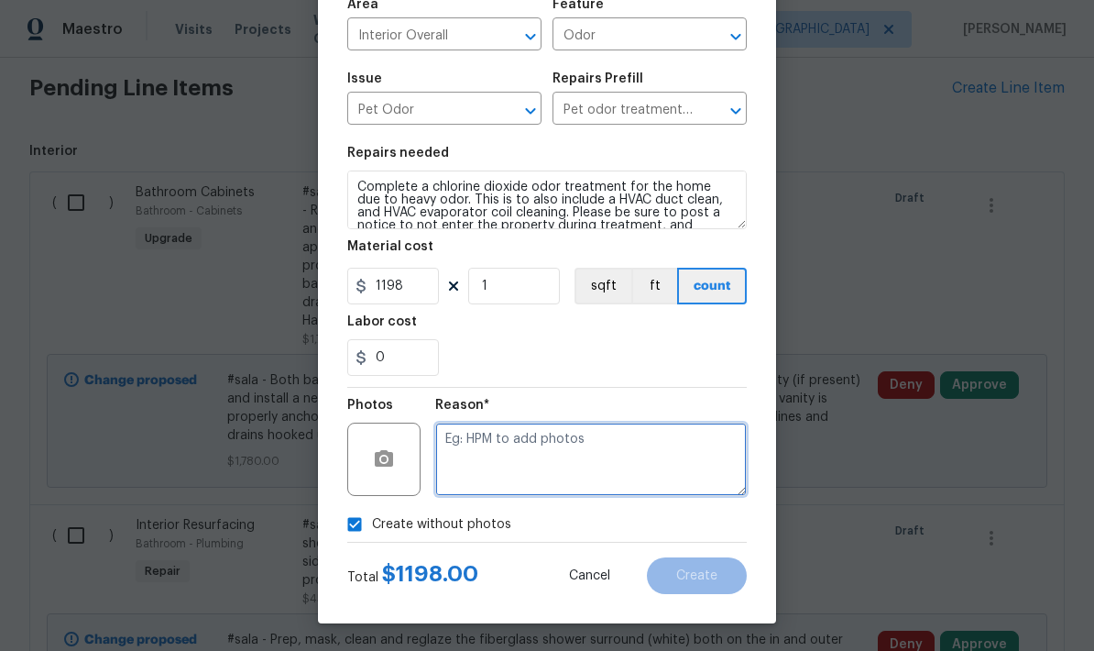
click at [624, 468] on textarea at bounding box center [591, 458] width 312 height 73
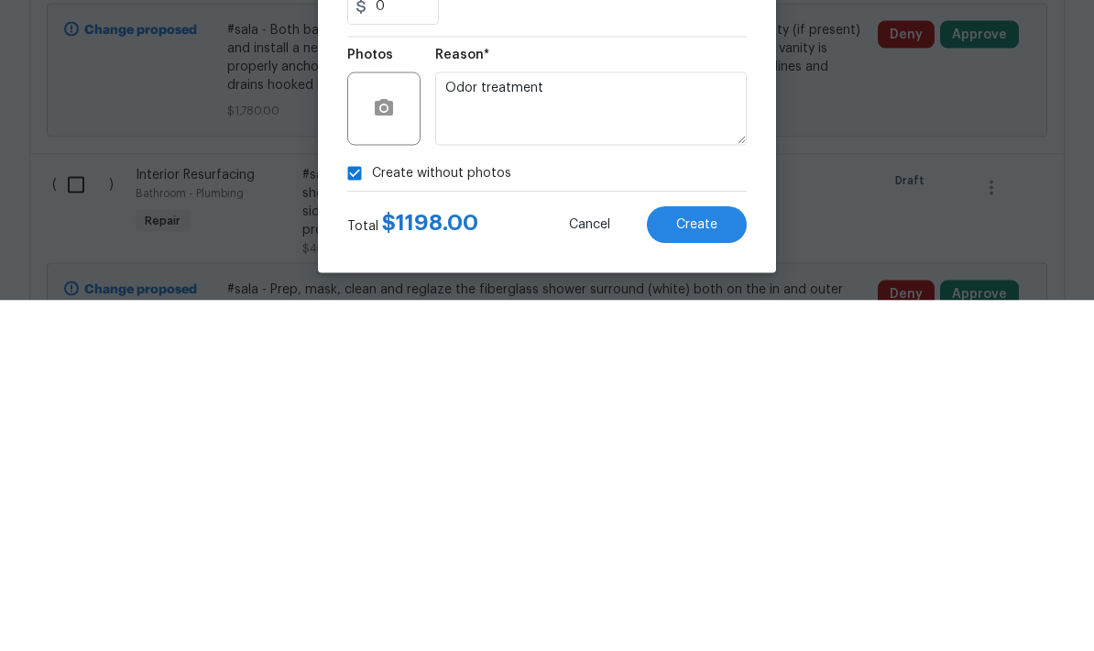
scroll to position [73, 0]
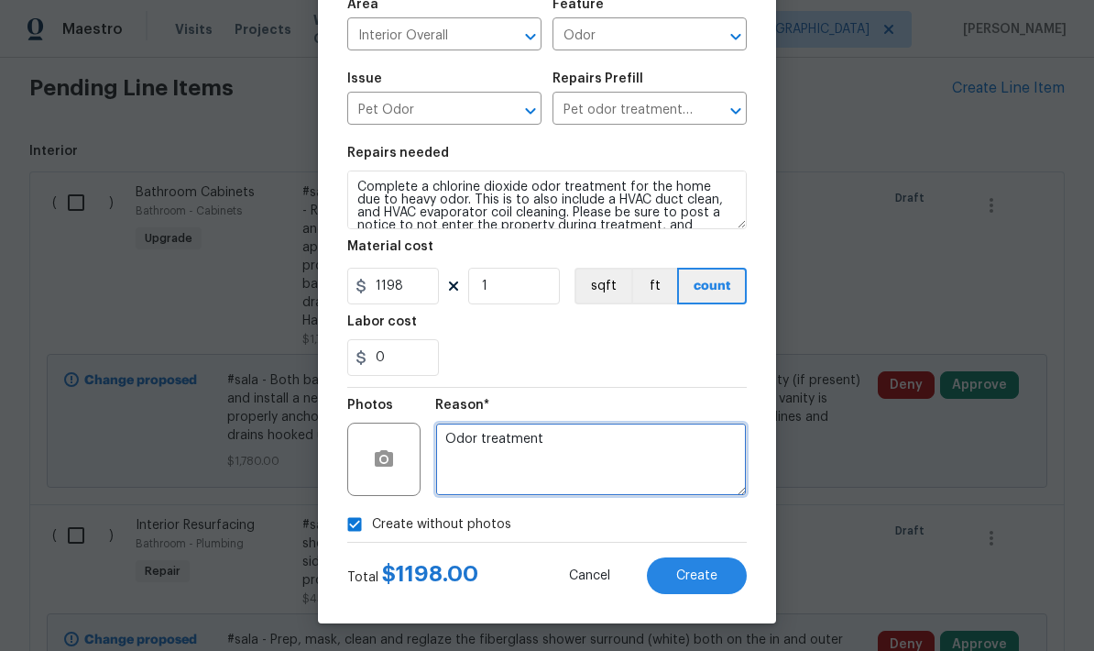
type textarea "Odor treatment"
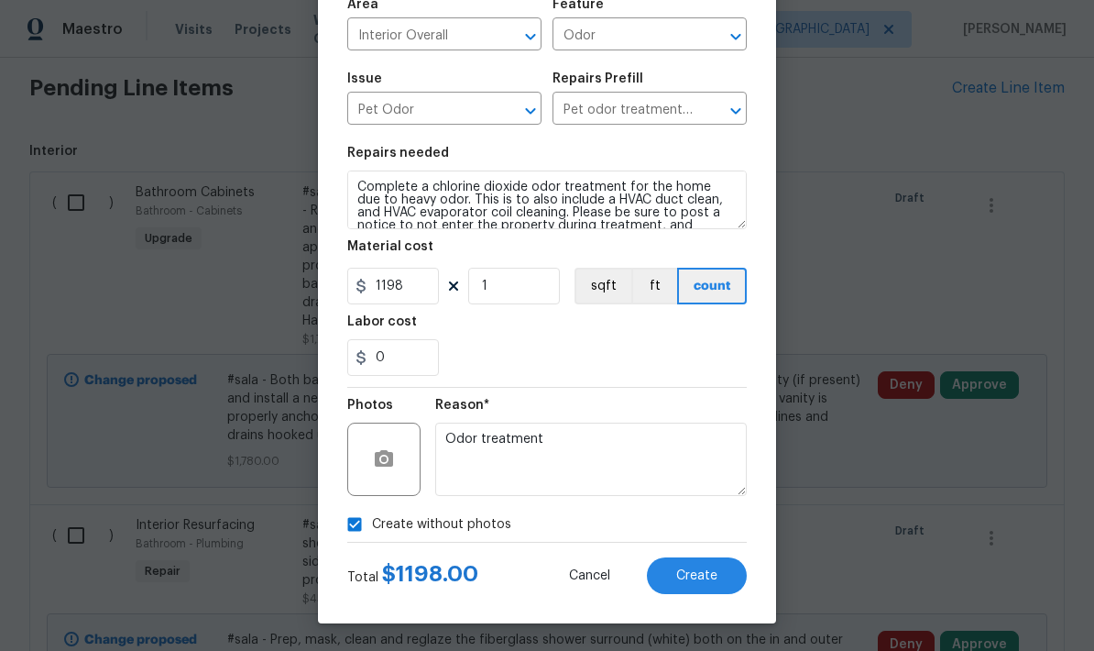
click at [704, 578] on span "Create" at bounding box center [696, 576] width 41 height 14
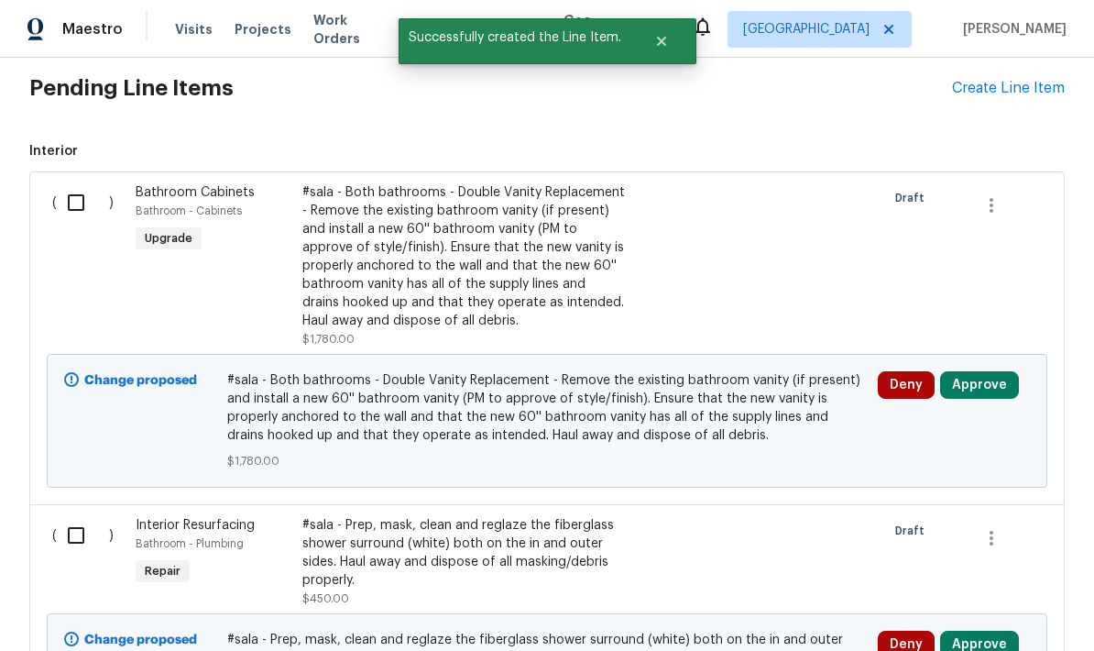
scroll to position [0, 0]
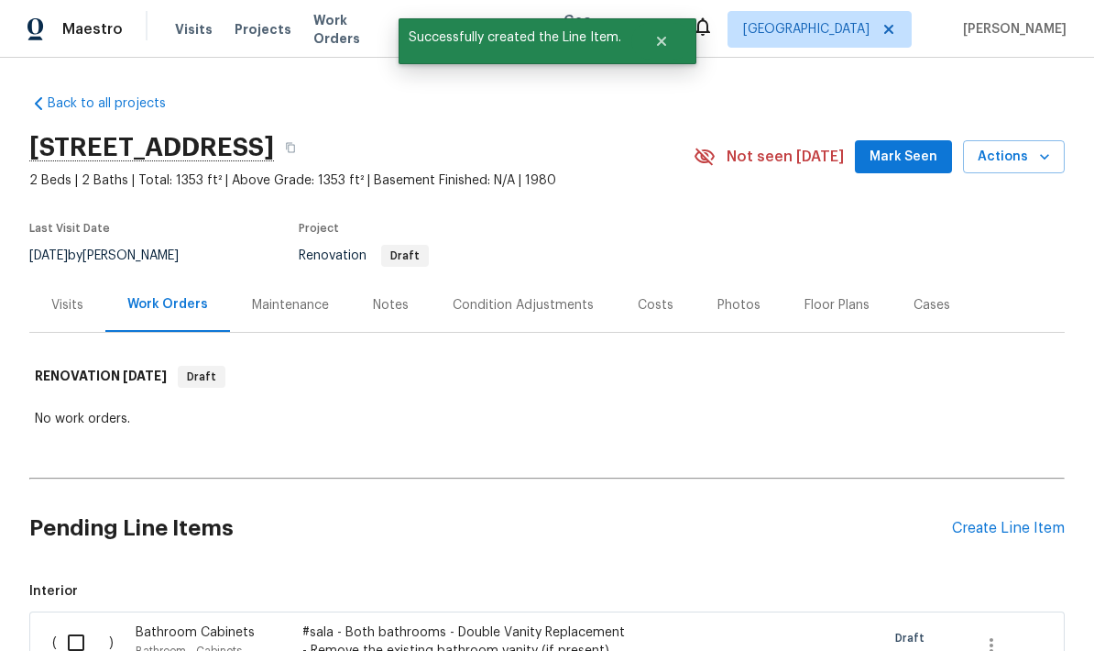
click at [995, 519] on div "Create Line Item" at bounding box center [1008, 527] width 113 height 17
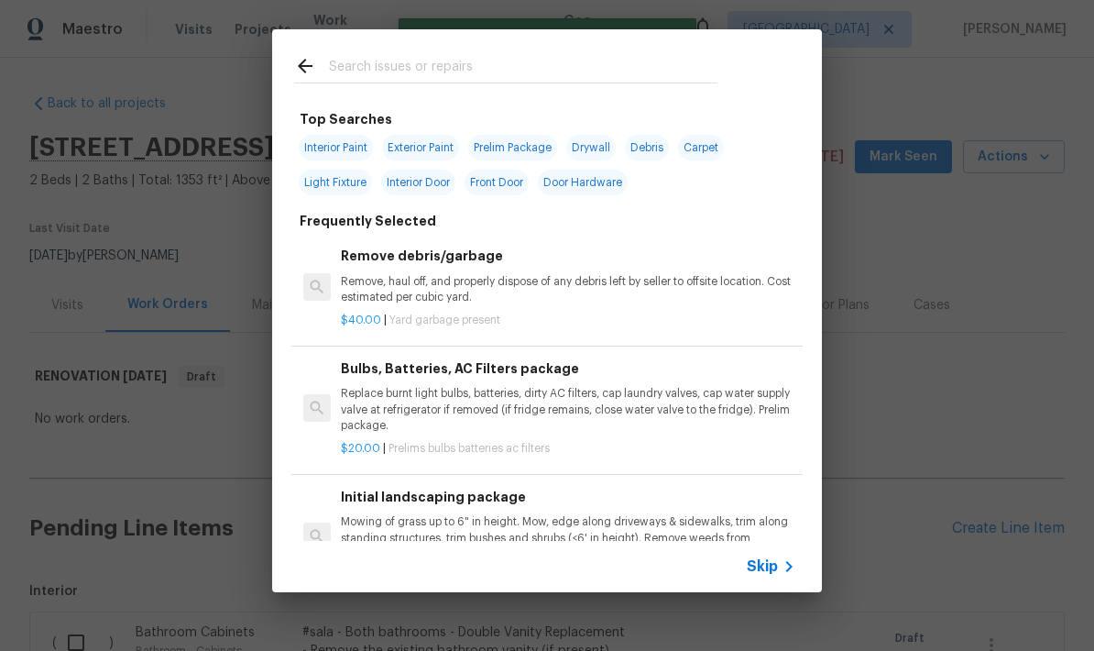
click at [553, 71] on input "text" at bounding box center [523, 68] width 388 height 27
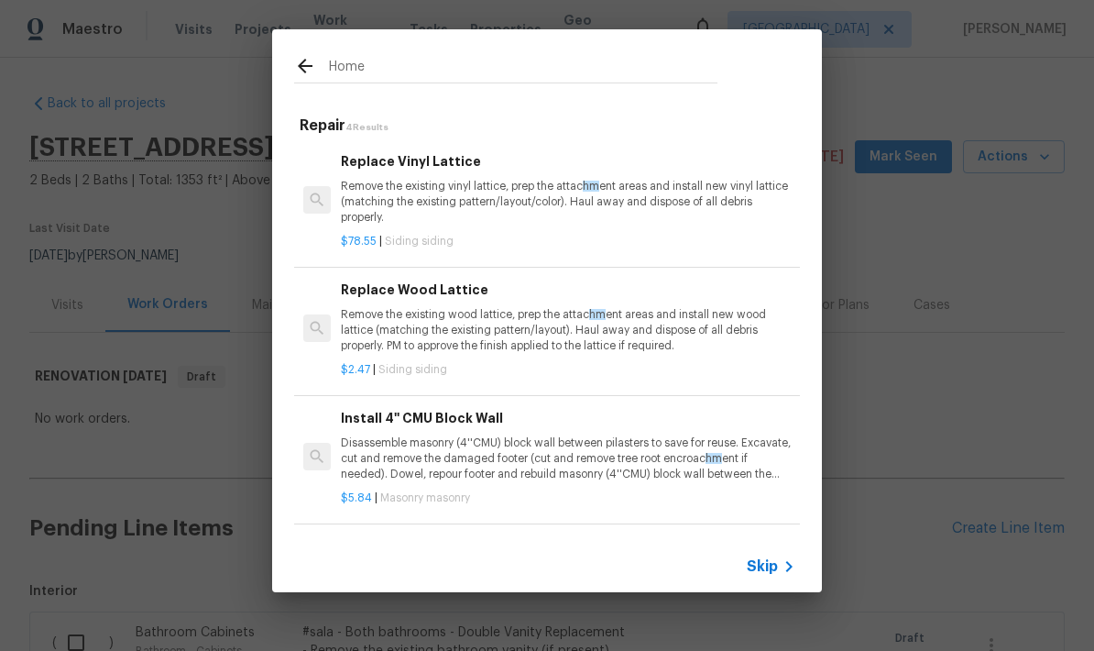
type input "Home"
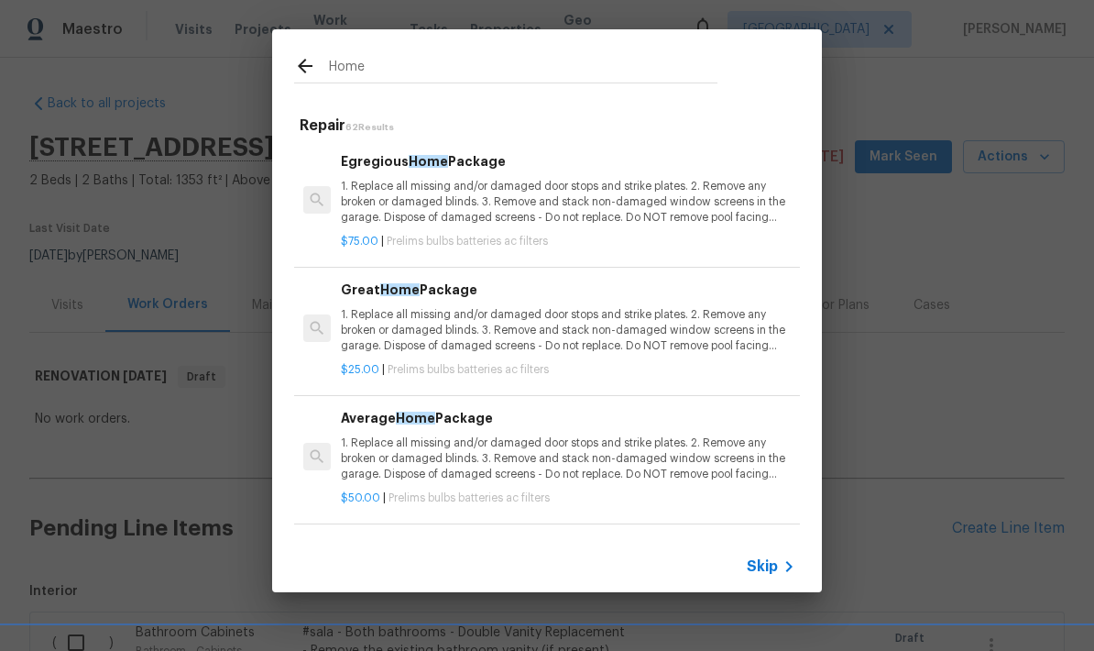
click at [530, 201] on p "1. Replace all missing and/or damaged door stops and strike plates. 2. Remove a…" at bounding box center [568, 202] width 454 height 47
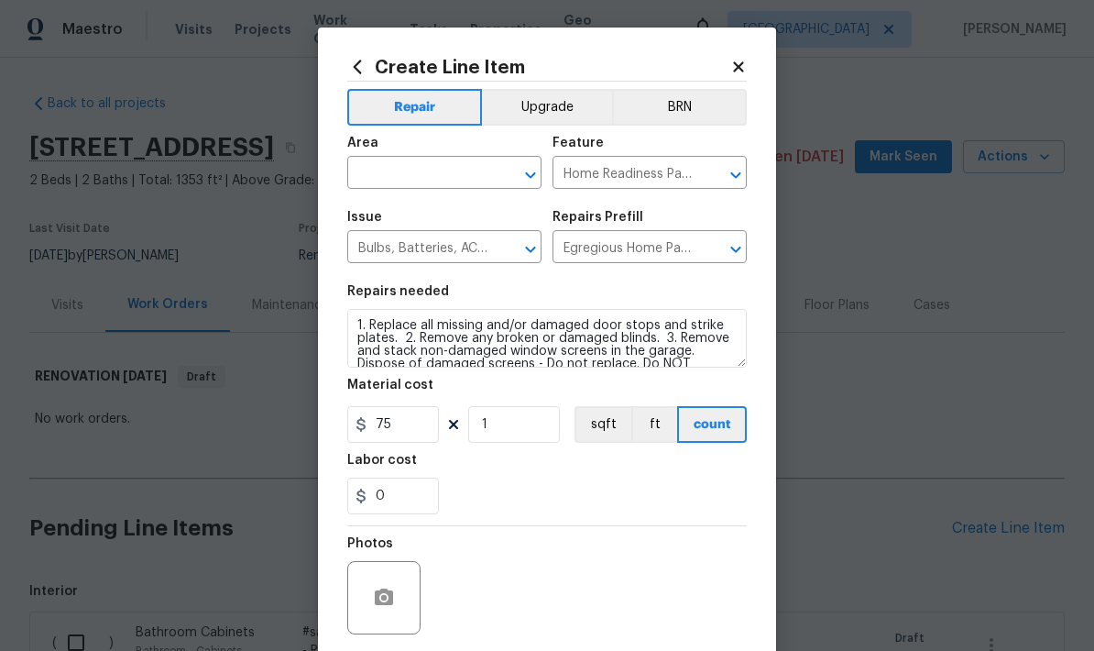
click at [388, 171] on input "text" at bounding box center [418, 174] width 143 height 28
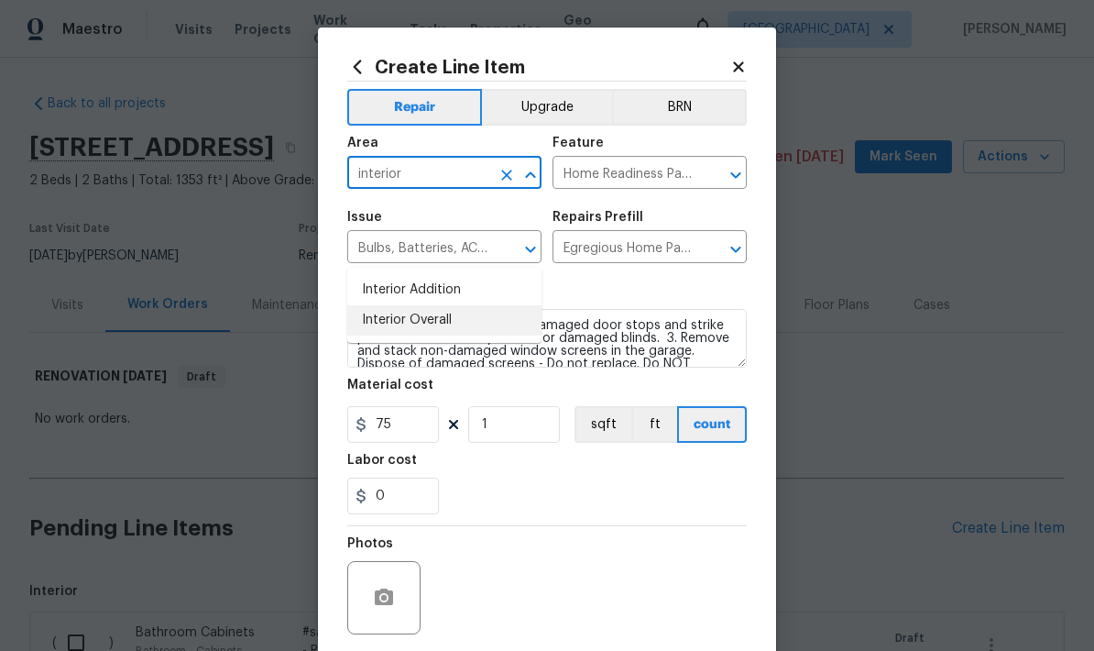
click at [395, 305] on li "Interior Overall" at bounding box center [444, 320] width 194 height 30
type input "Interior Overall"
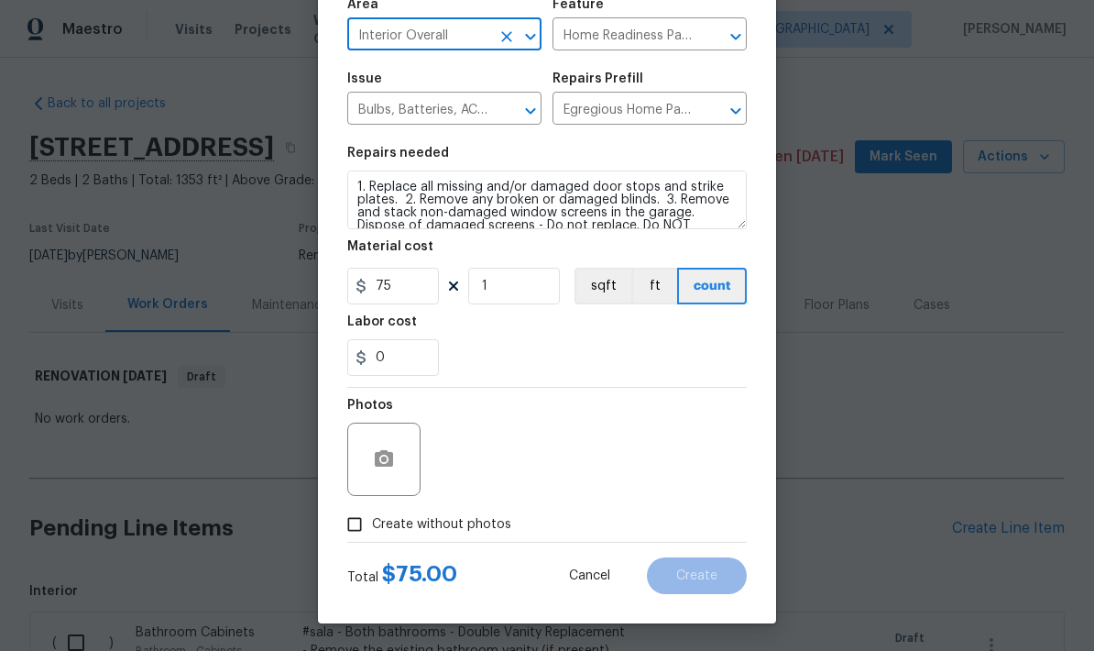
scroll to position [142, 0]
click at [354, 539] on input "Create without photos" at bounding box center [354, 524] width 35 height 35
checkbox input "true"
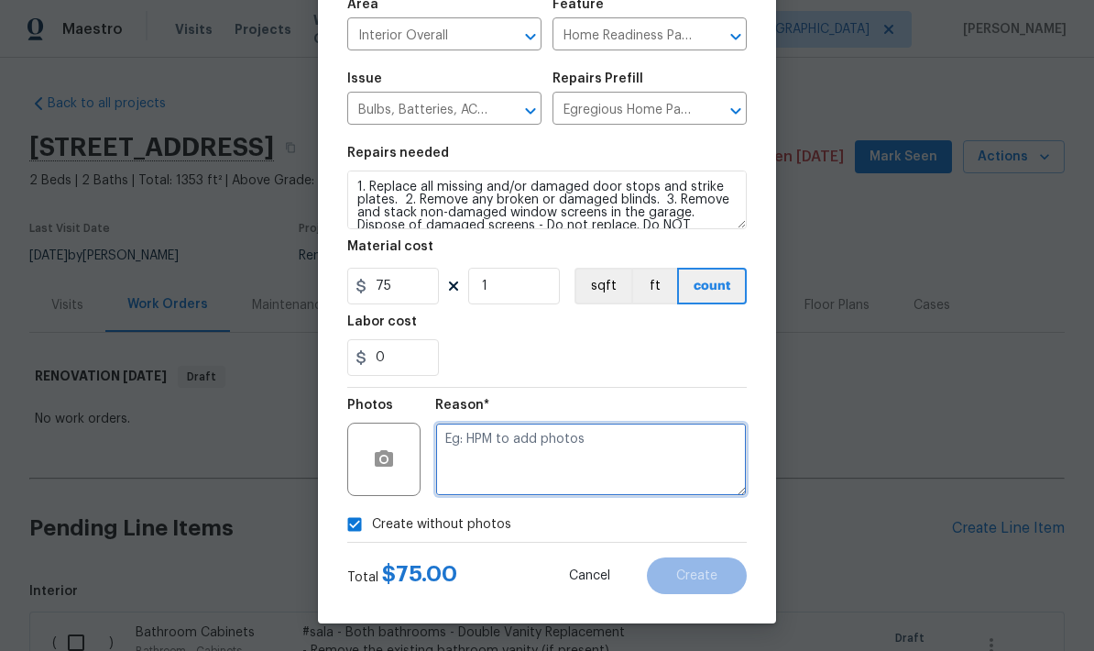
click at [629, 466] on textarea at bounding box center [591, 458] width 312 height 73
type textarea "Pre-lime"
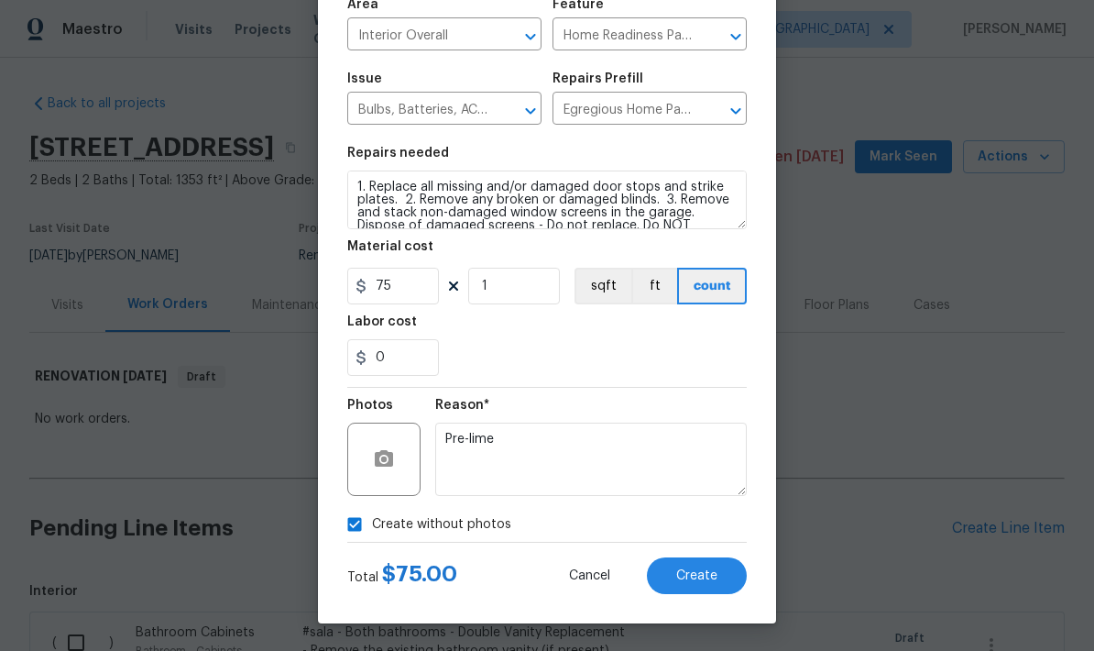
click at [699, 575] on span "Create" at bounding box center [696, 576] width 41 height 14
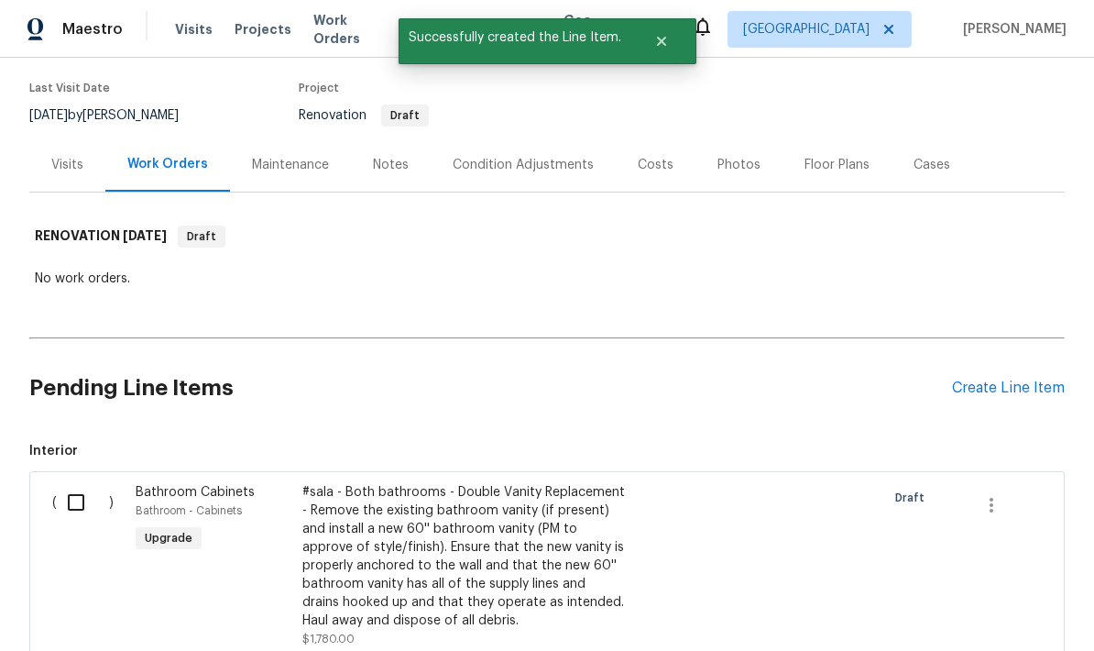
scroll to position [165, 0]
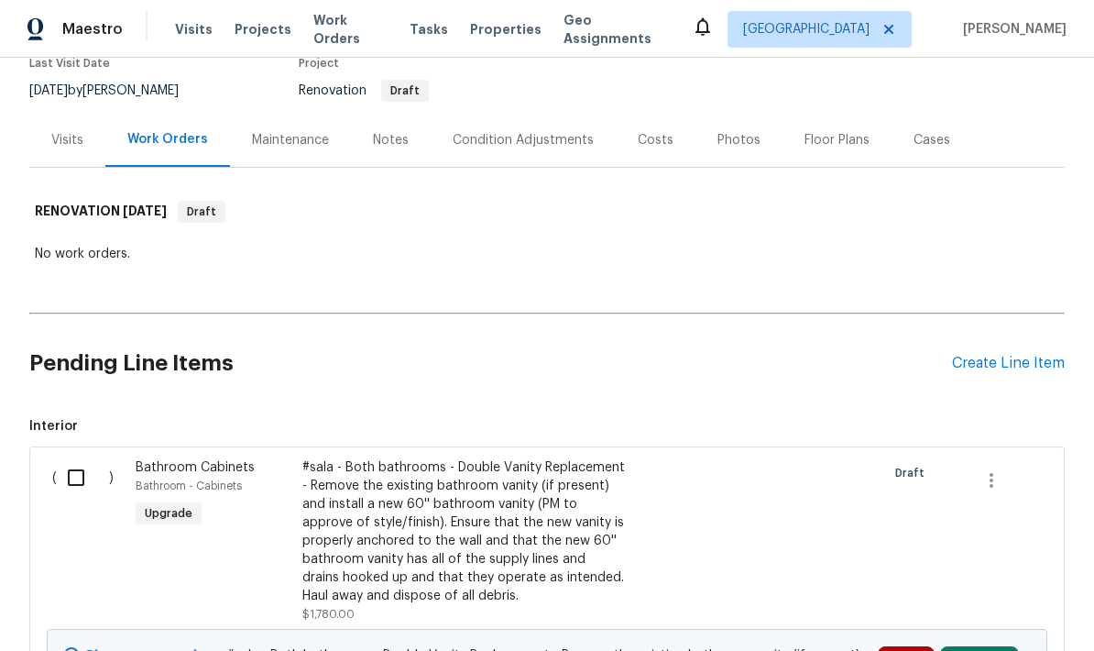
click at [1007, 355] on div "Create Line Item" at bounding box center [1008, 363] width 113 height 17
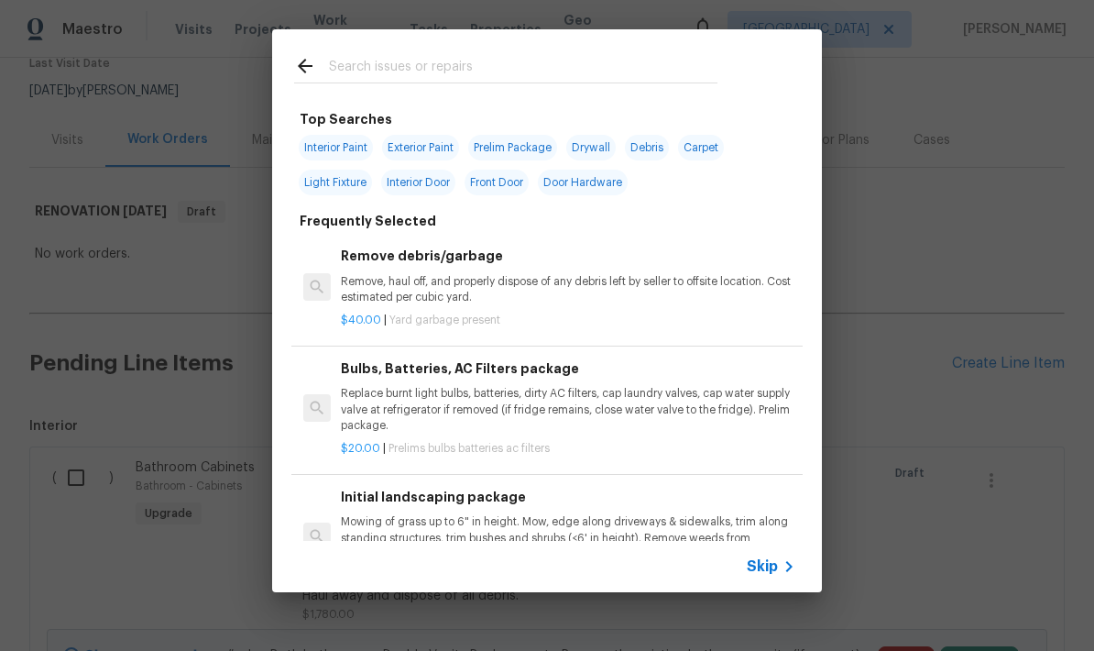
click at [388, 69] on input "text" at bounding box center [523, 68] width 388 height 27
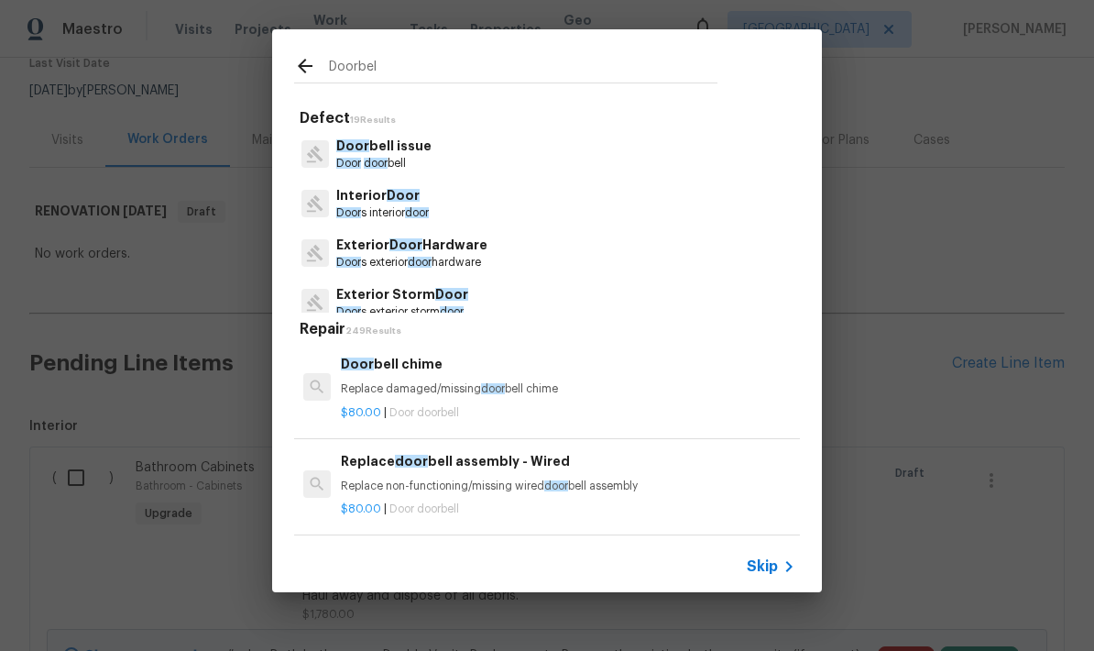
type input "Doorbell"
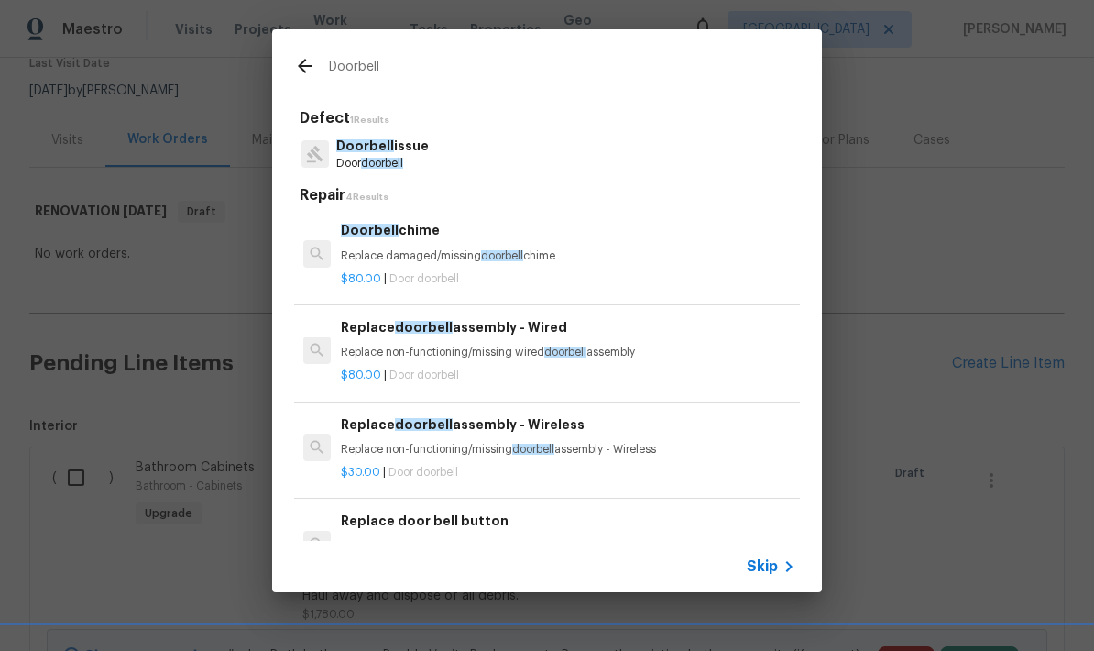
click at [372, 150] on span "Doorbell" at bounding box center [365, 145] width 58 height 13
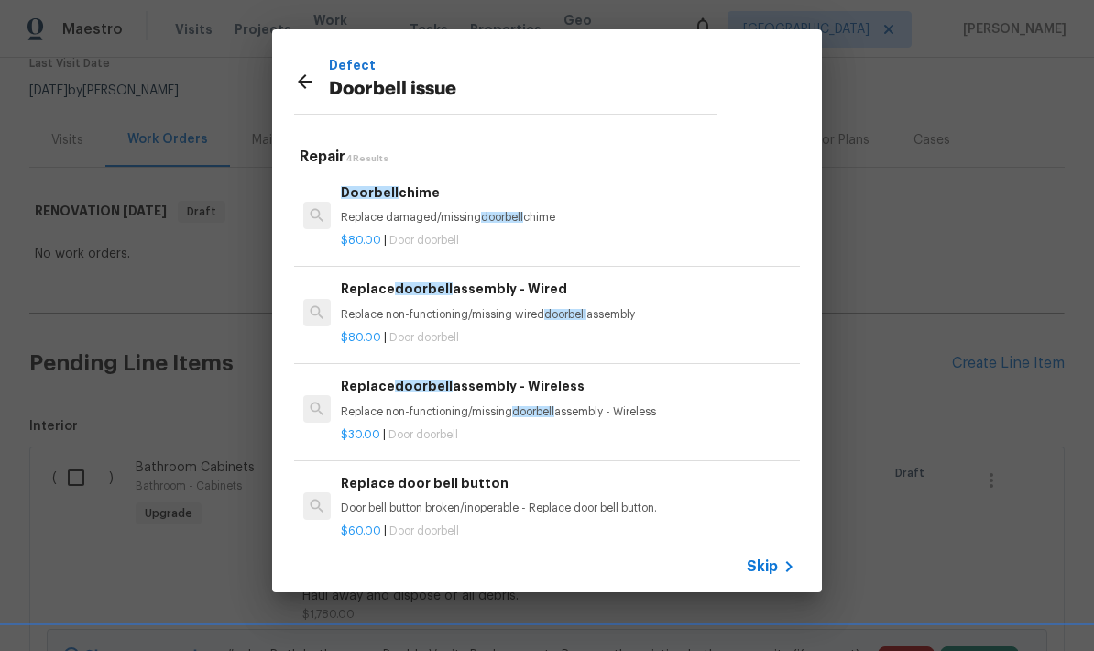
click at [590, 407] on p "Replace non-functioning/missing doorbell assembly - Wireless" at bounding box center [568, 412] width 454 height 16
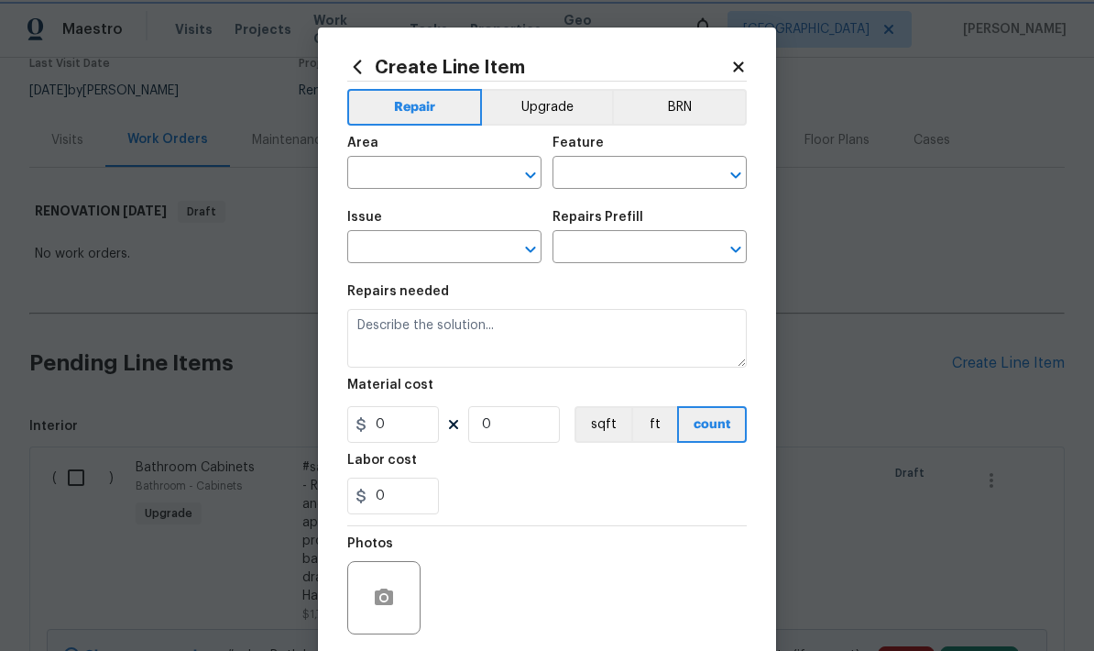
type input "Doorbell issue"
type textarea "Replace non-functioning/missing doorbell assembly - Wireless"
type input "1"
type input "Replace doorbell assembly - Wireless $30.00"
type input "30"
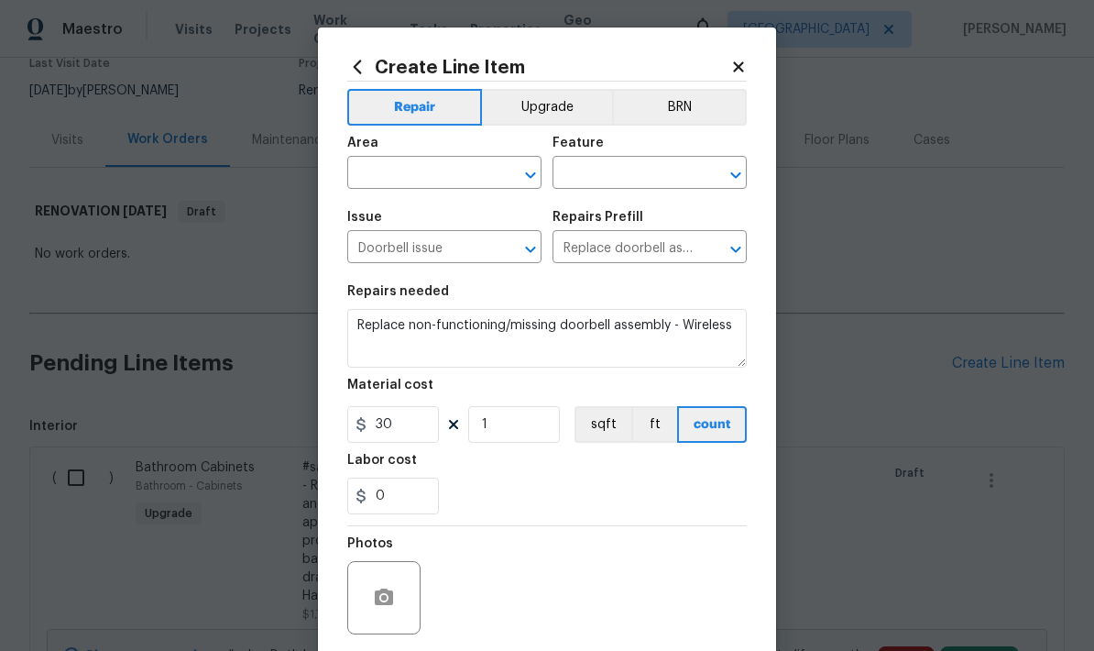
click at [428, 178] on input "text" at bounding box center [418, 174] width 143 height 28
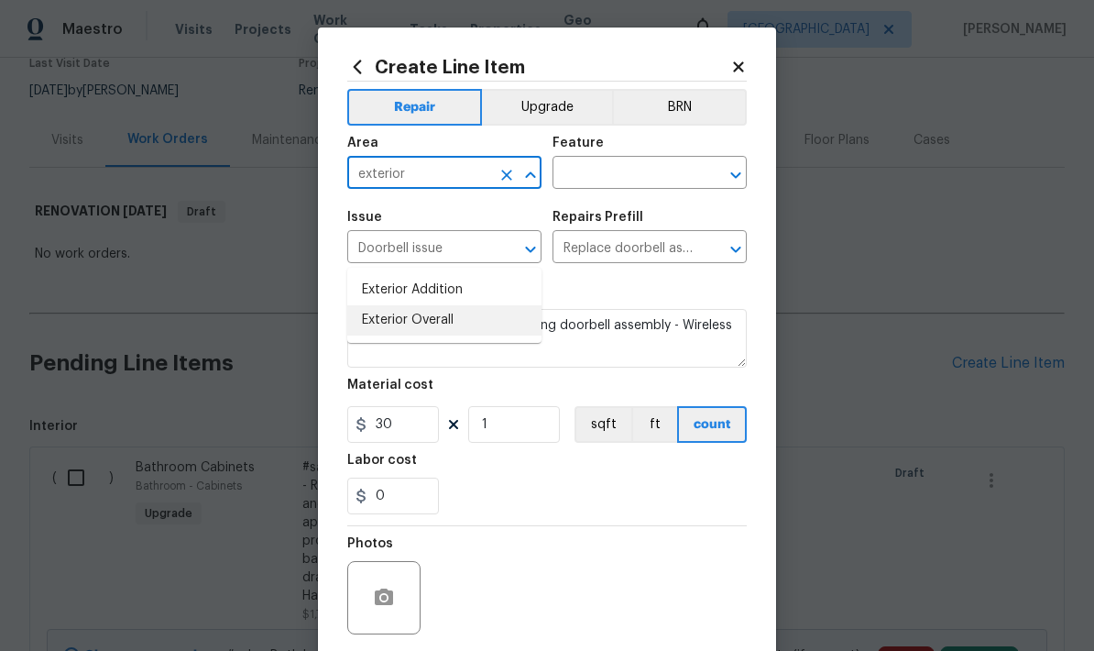
click at [393, 305] on li "Exterior Overall" at bounding box center [444, 320] width 194 height 30
type input "Exterior Overall"
click at [632, 185] on input "text" at bounding box center [623, 174] width 143 height 28
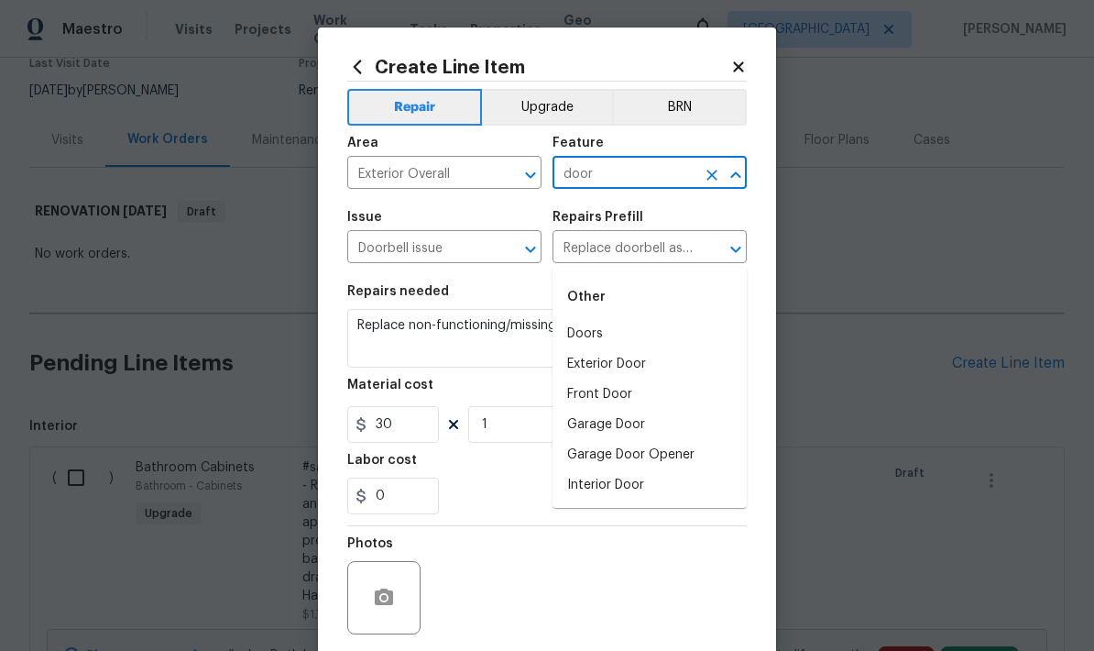
click at [650, 349] on li "Exterior Door" at bounding box center [649, 364] width 194 height 30
type input "Exterior Door"
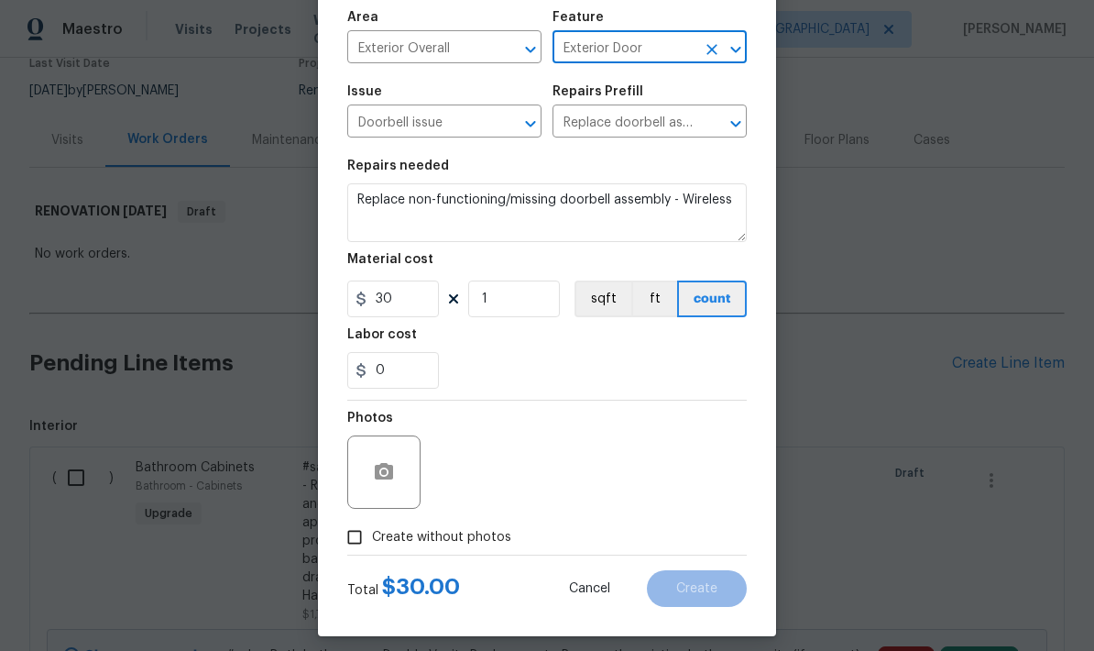
scroll to position [135, 0]
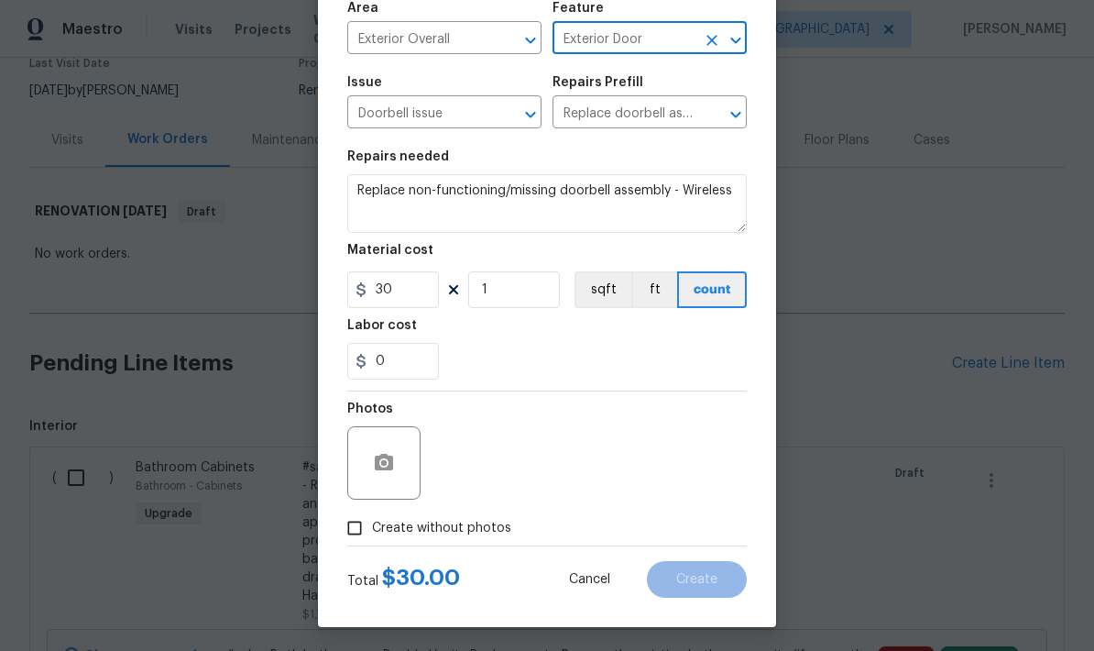
click at [358, 530] on input "Create without photos" at bounding box center [354, 527] width 35 height 35
checkbox input "true"
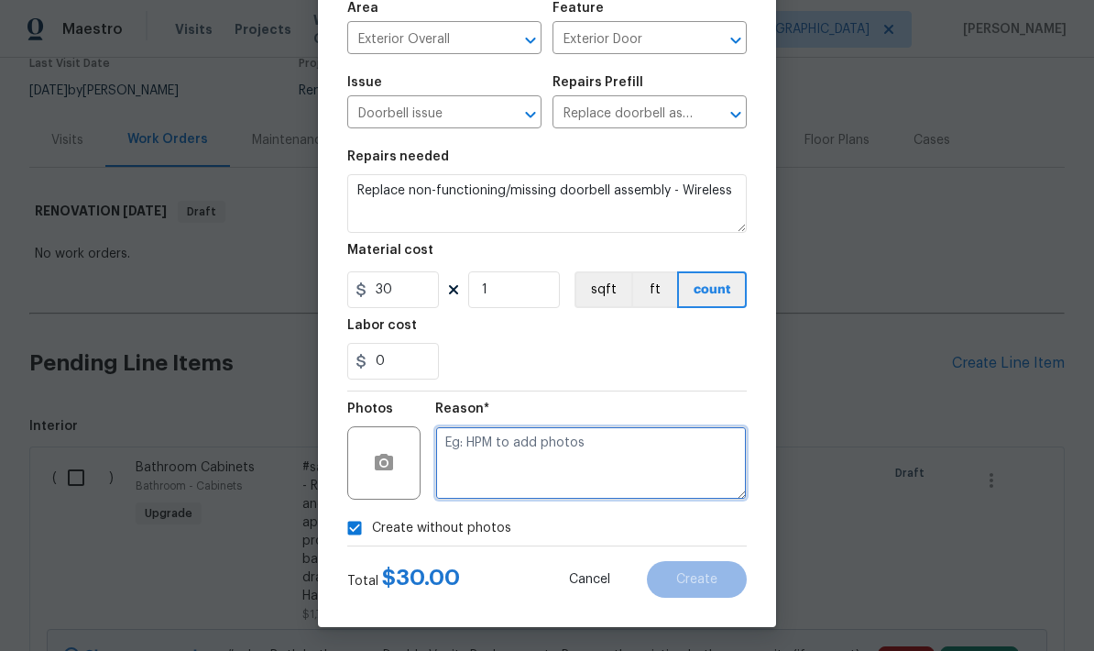
click at [615, 455] on textarea at bounding box center [591, 462] width 312 height 73
type textarea "Doorbell"
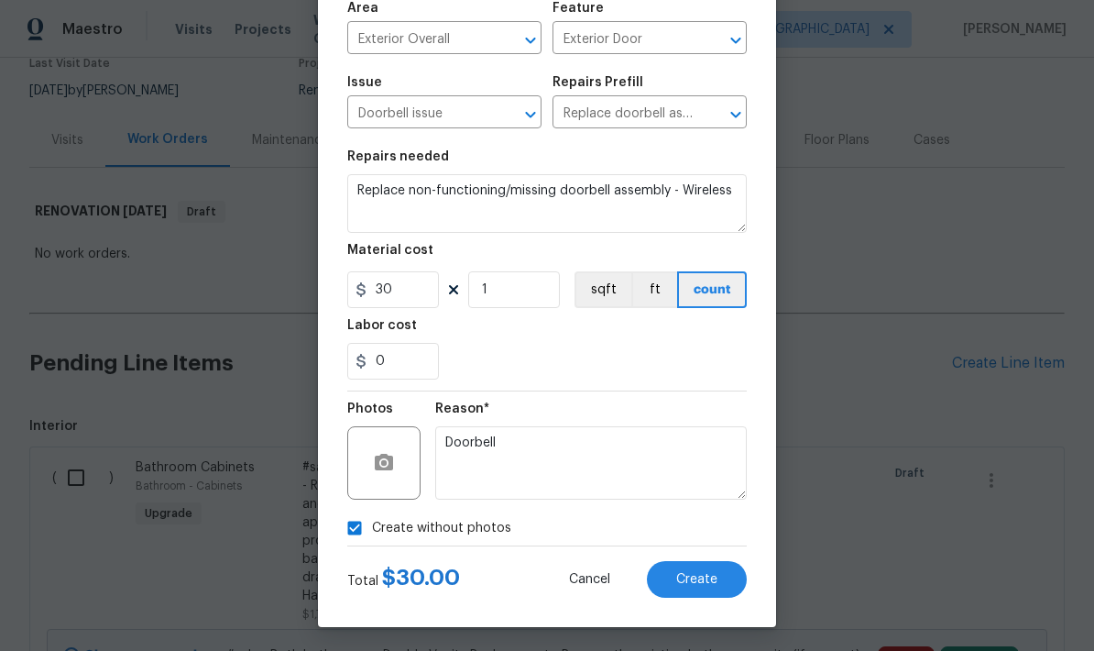
click at [704, 586] on span "Create" at bounding box center [696, 580] width 41 height 14
